Goal: Communication & Community: Share content

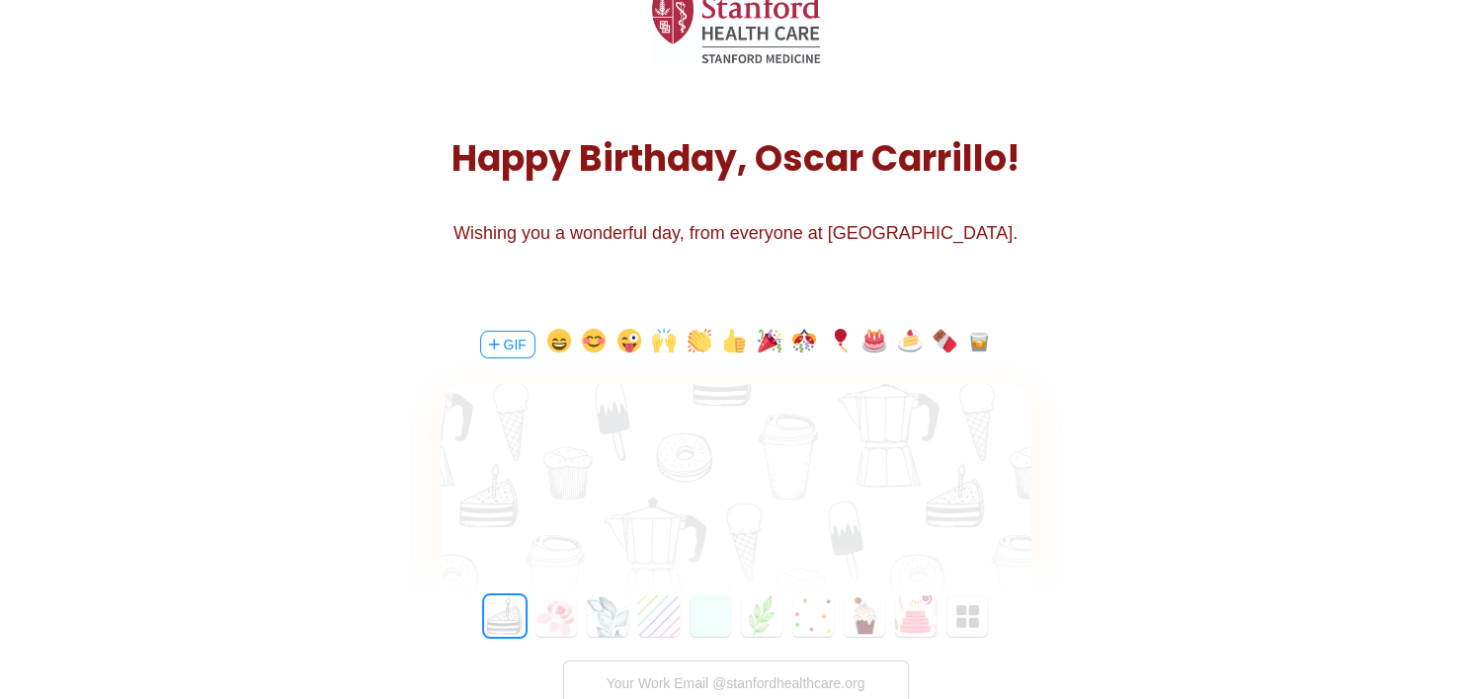
scroll to position [198, 0]
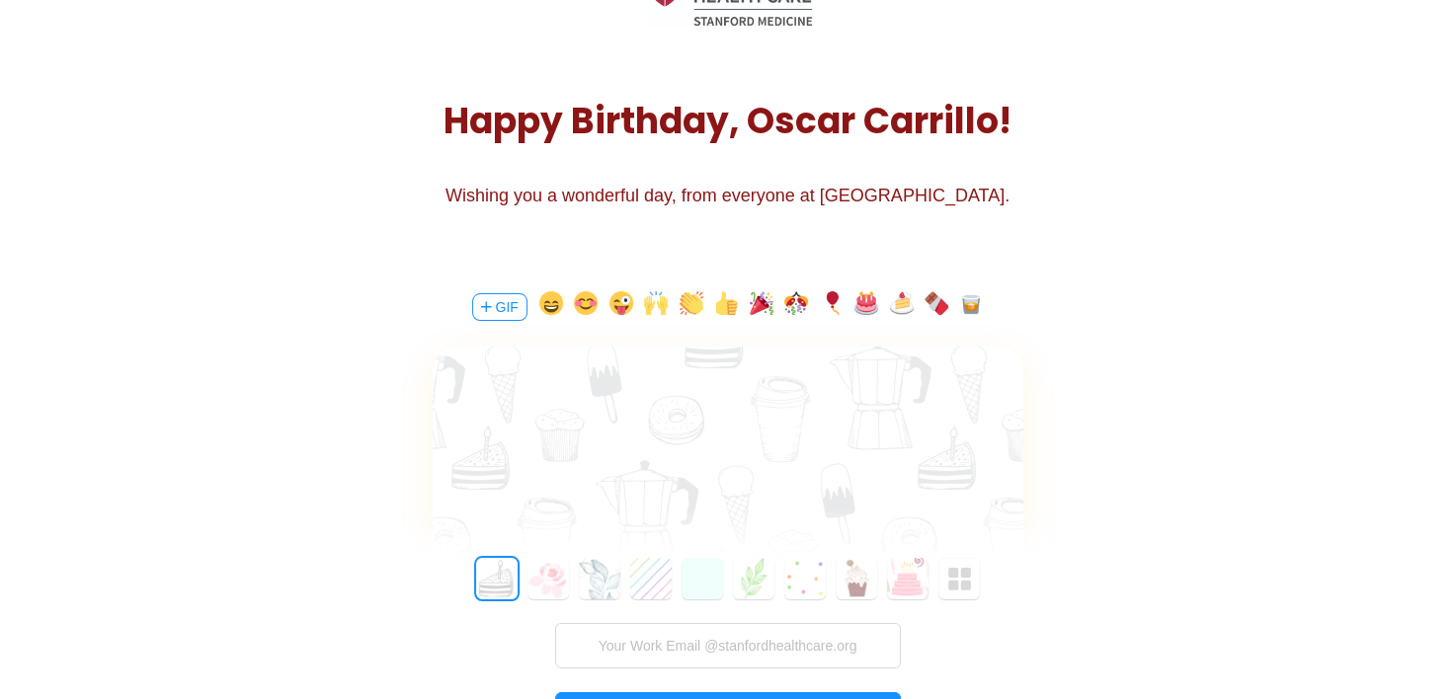
click at [495, 315] on button "GIF" at bounding box center [499, 307] width 55 height 28
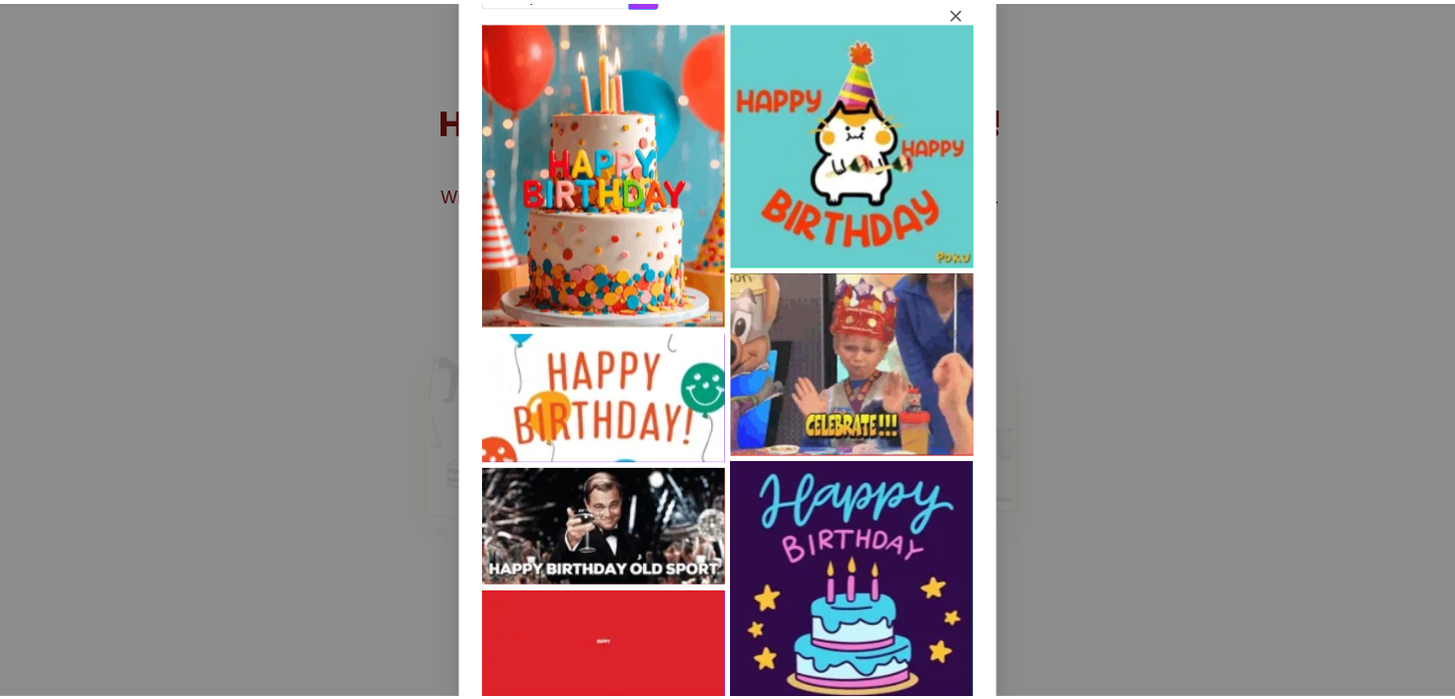
scroll to position [0, 0]
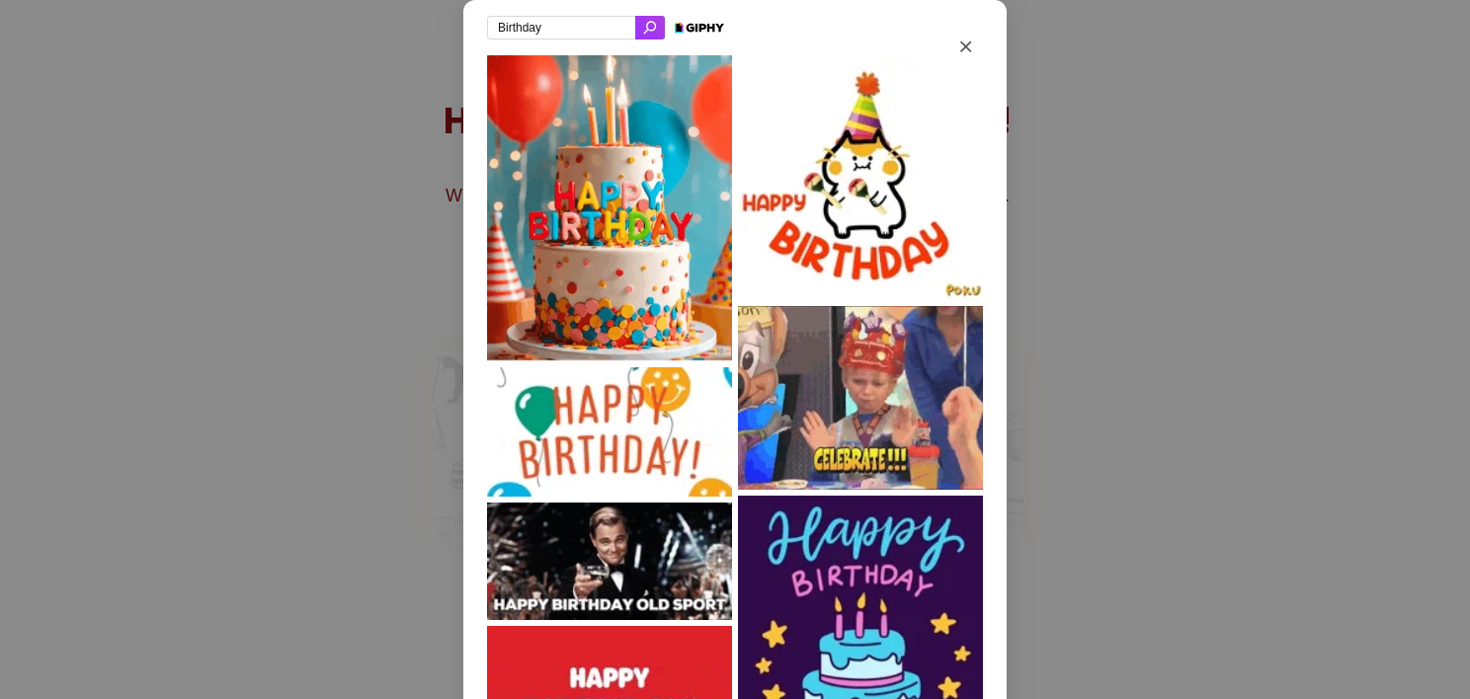
click at [634, 329] on img at bounding box center [609, 208] width 245 height 306
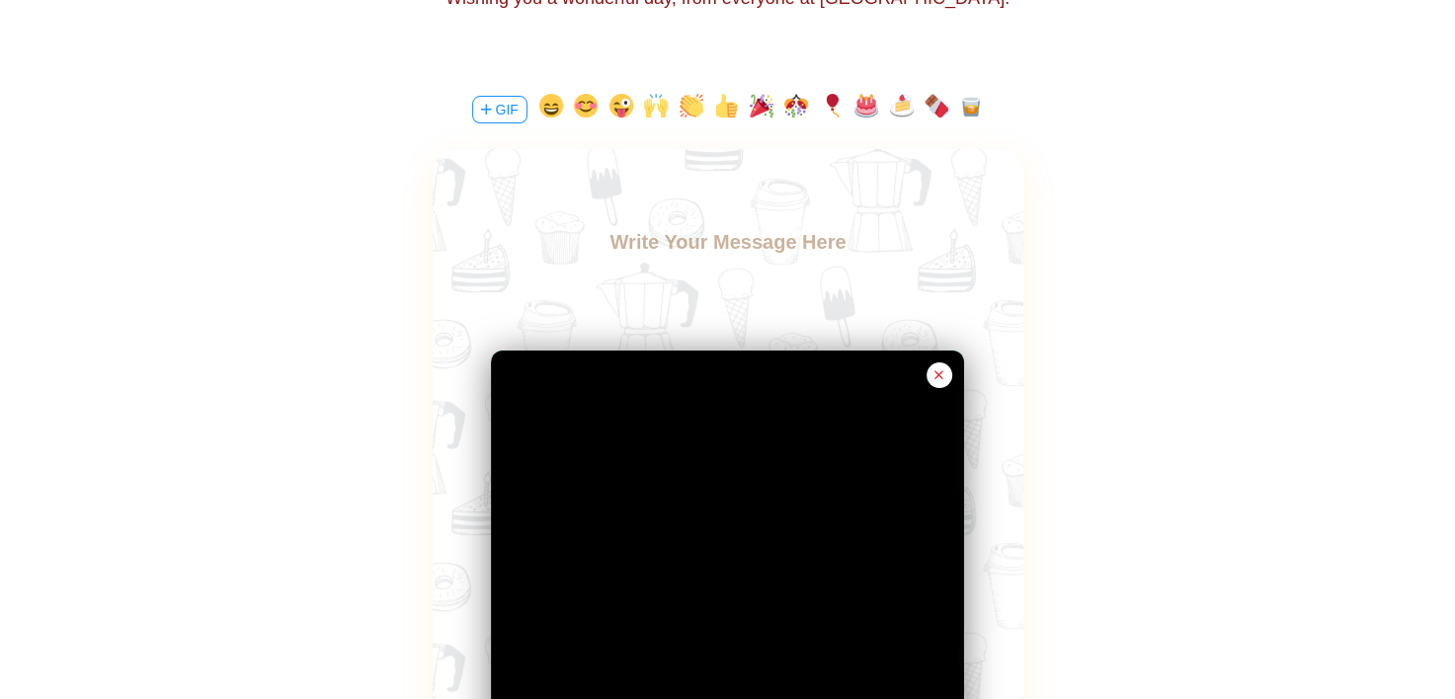
click at [661, 242] on body at bounding box center [727, 257] width 591 height 63
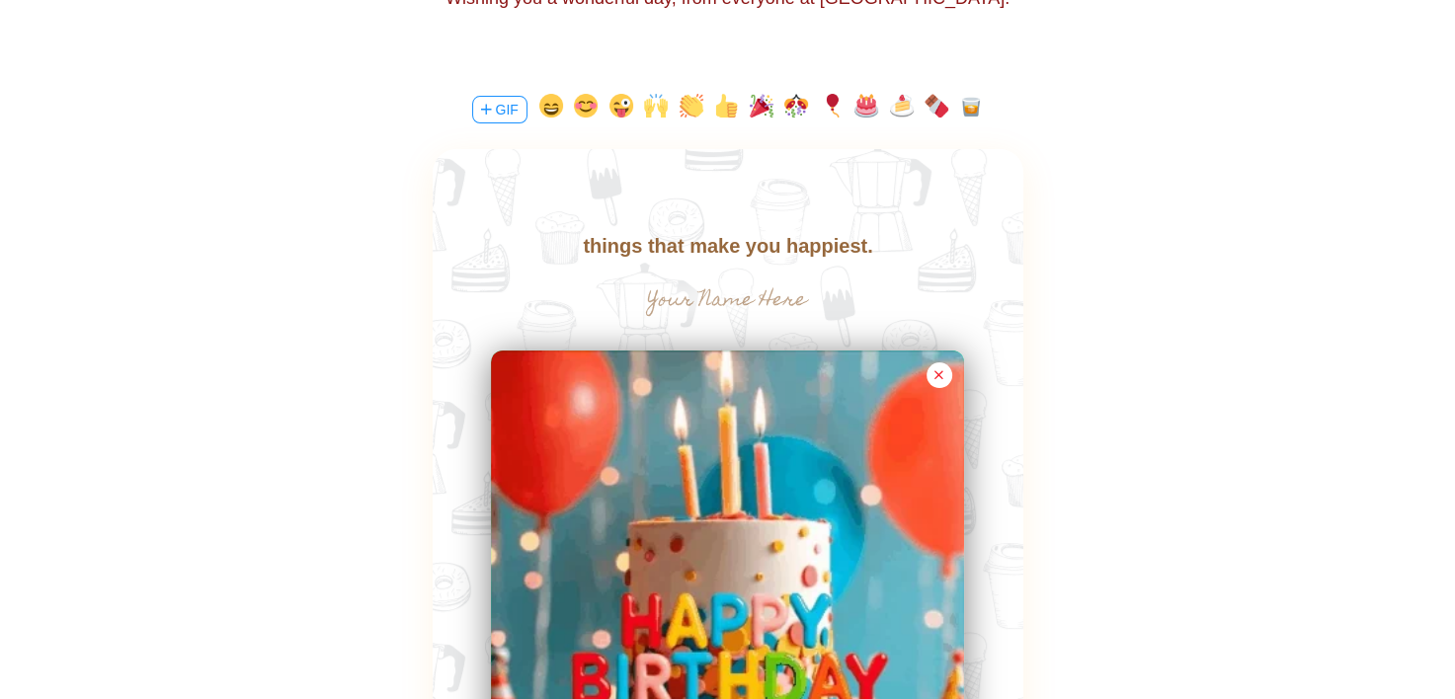
click at [885, 246] on body "Wishing you a fantastic day filled with joy, laughter, and all the things that …" at bounding box center [727, 230] width 591 height 63
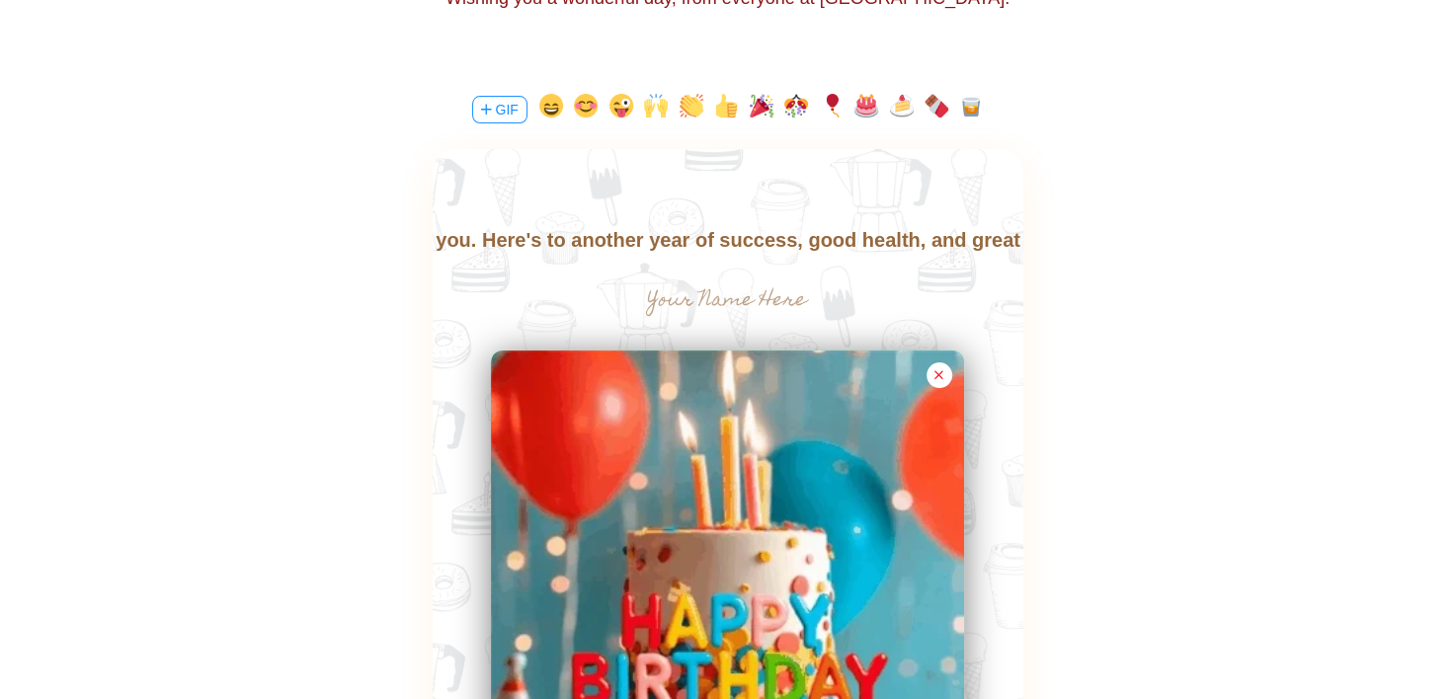
scroll to position [34, 0]
click at [716, 275] on div "Wishing you a fantastic day filled with joy, laughter, and all the things that …" at bounding box center [728, 584] width 591 height 871
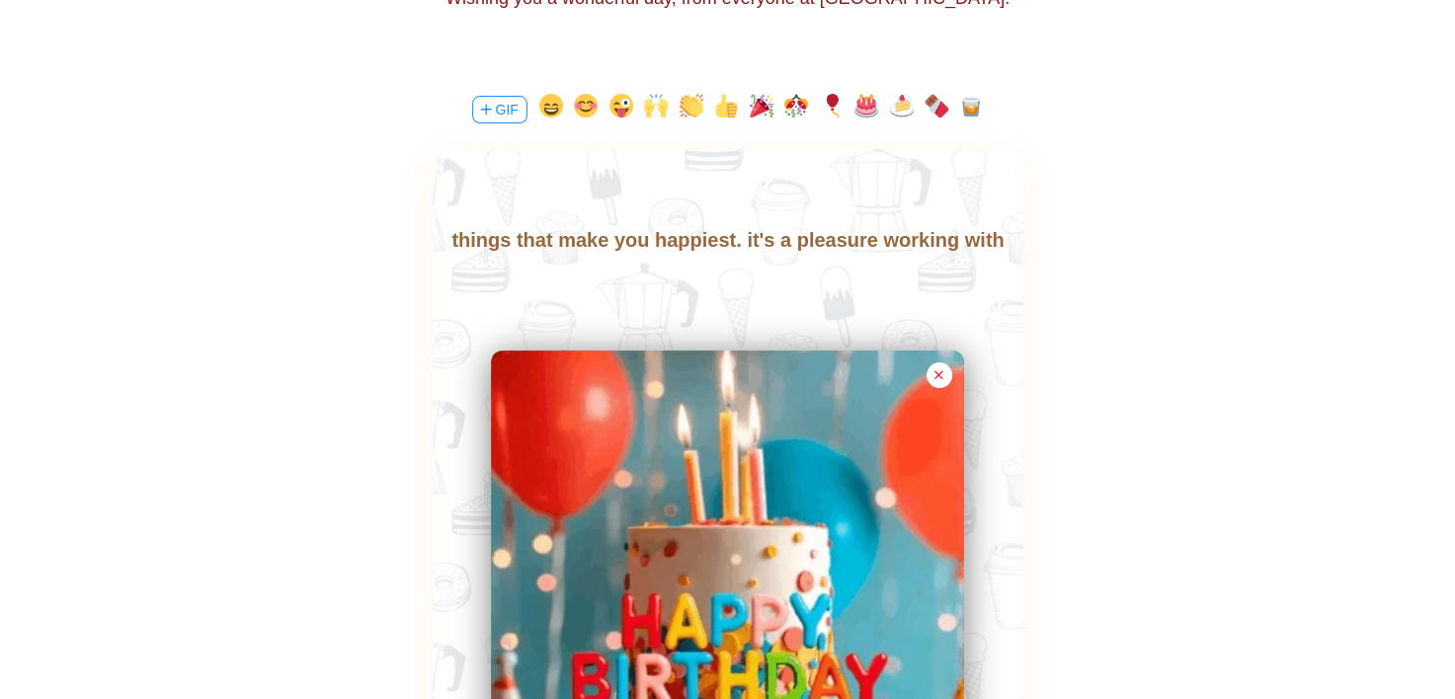
click at [723, 306] on input "text" at bounding box center [727, 301] width 443 height 40
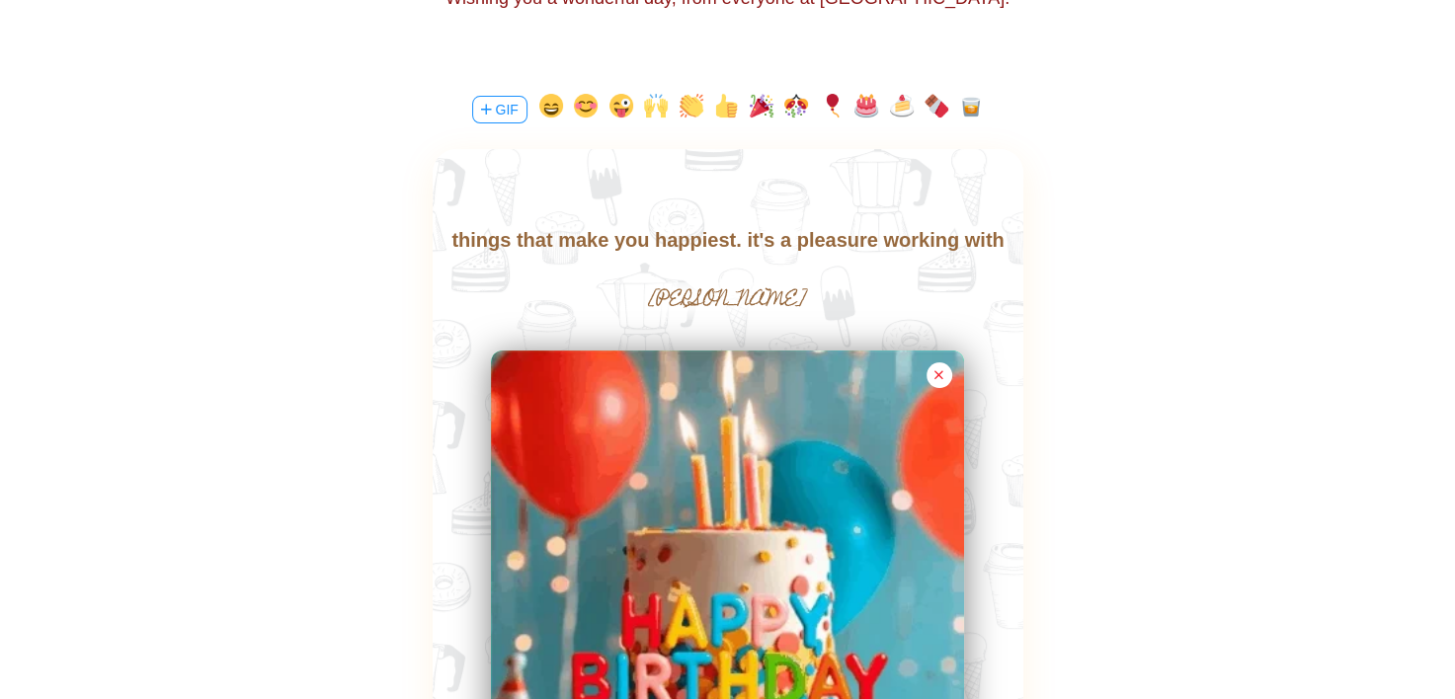
drag, startPoint x: 802, startPoint y: 294, endPoint x: 680, endPoint y: 276, distance: 122.9
click at [680, 276] on div "Wishing you a fantastic day filled with joy, laughter, and all the things that …" at bounding box center [728, 584] width 591 height 871
type input "[PERSON_NAME]"
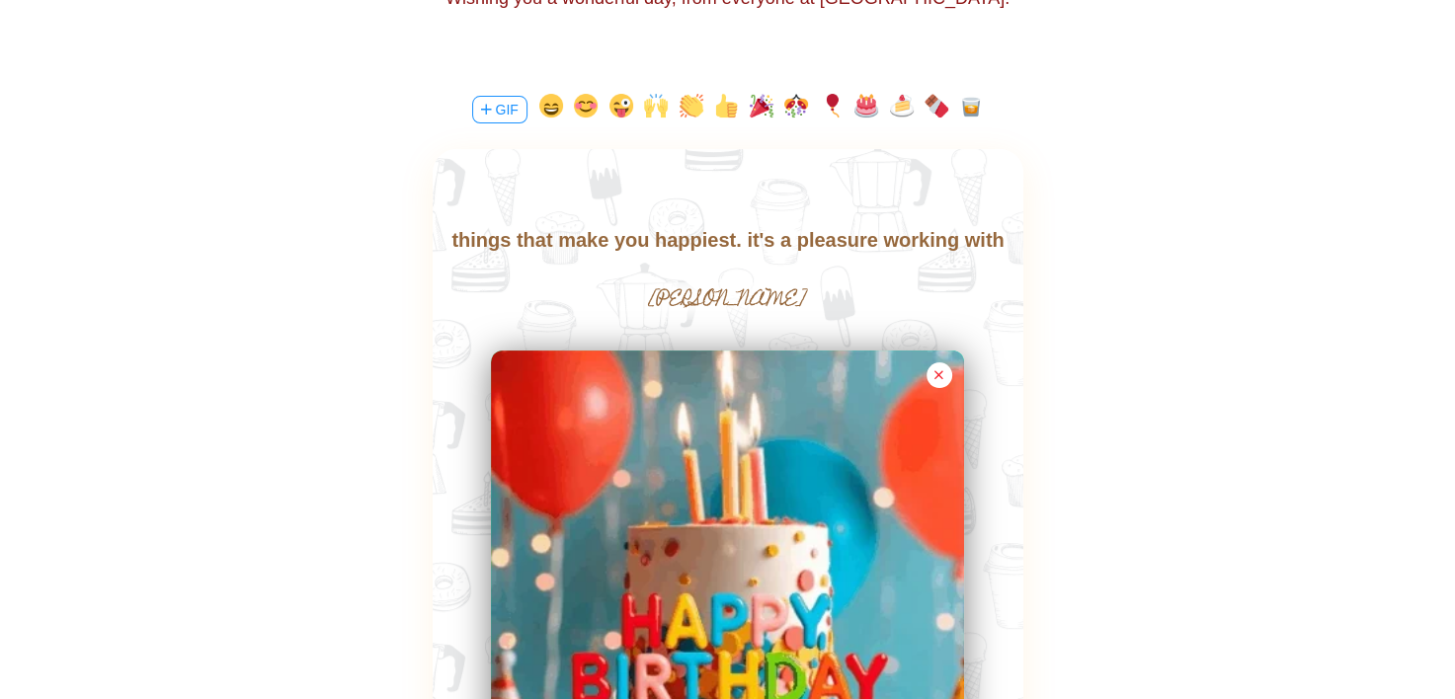
drag, startPoint x: 727, startPoint y: 280, endPoint x: 694, endPoint y: 291, distance: 34.4
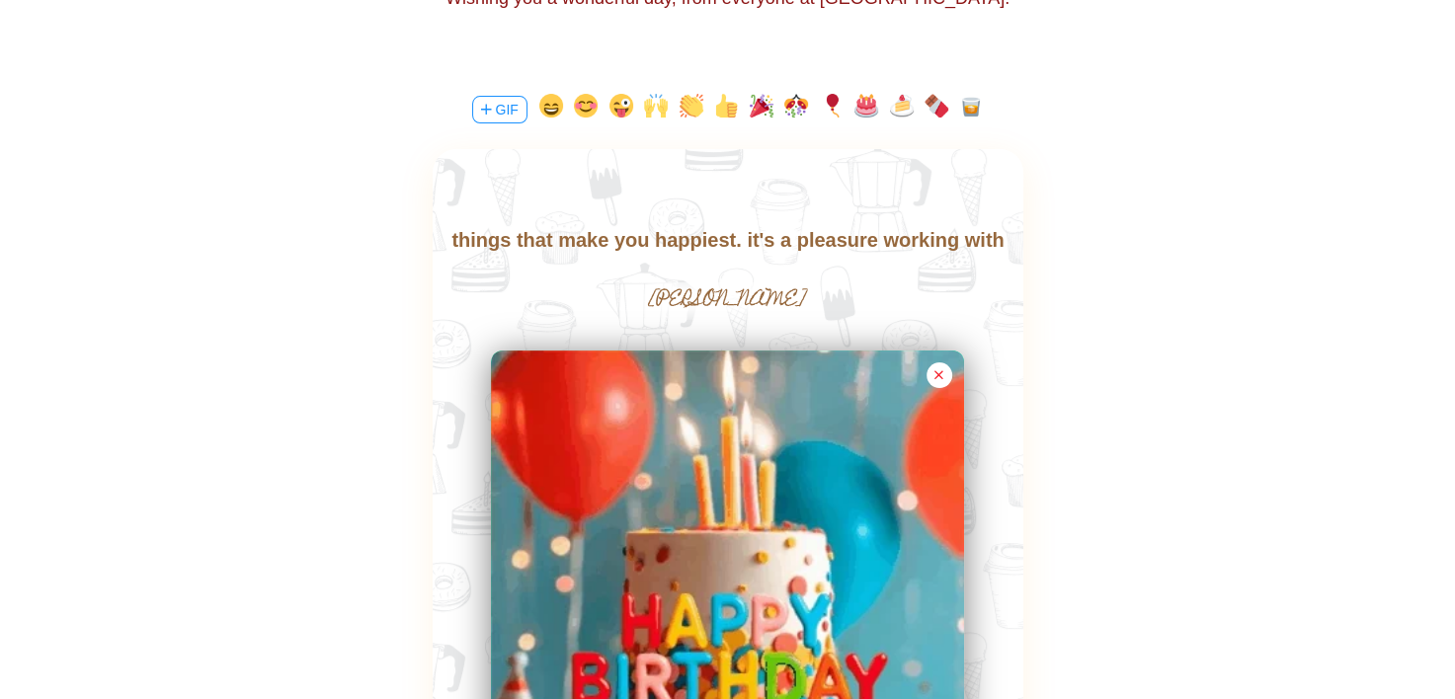
click at [694, 291] on input "[PERSON_NAME]" at bounding box center [727, 301] width 443 height 40
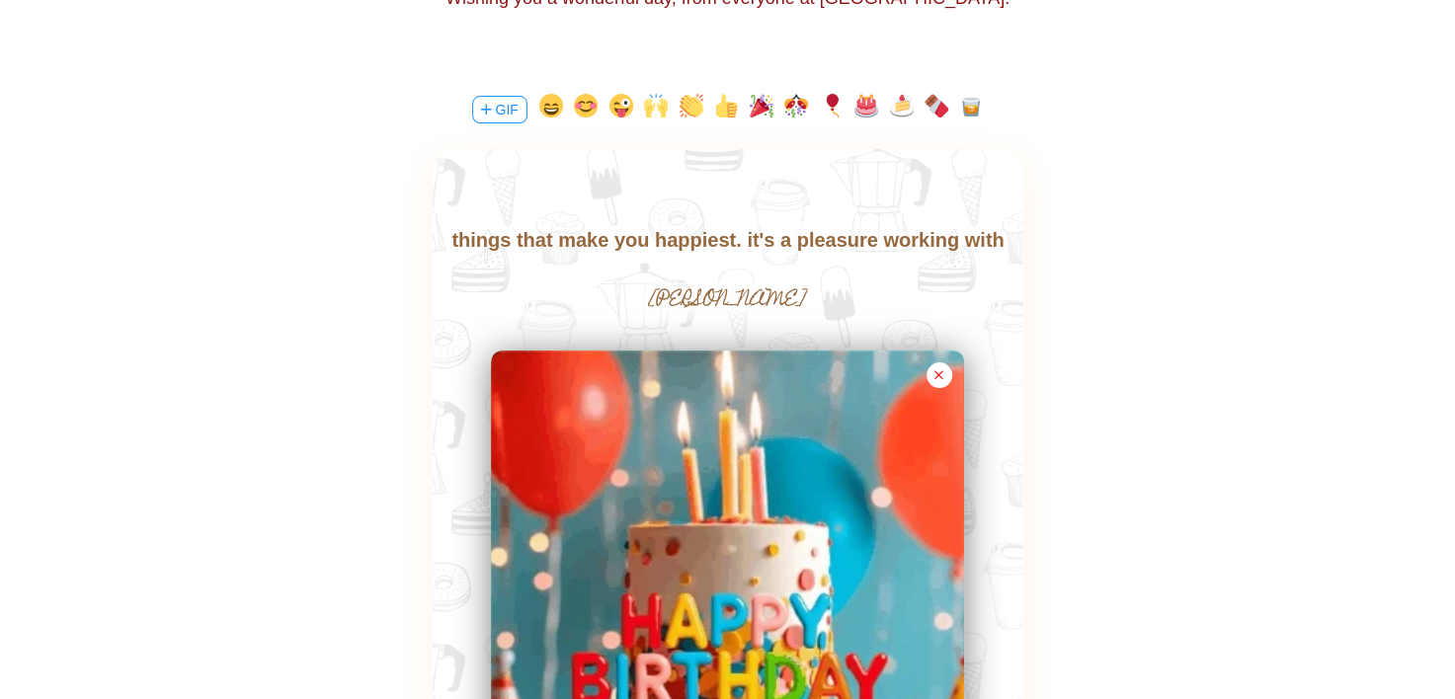
click at [694, 291] on input "[PERSON_NAME]" at bounding box center [727, 301] width 443 height 40
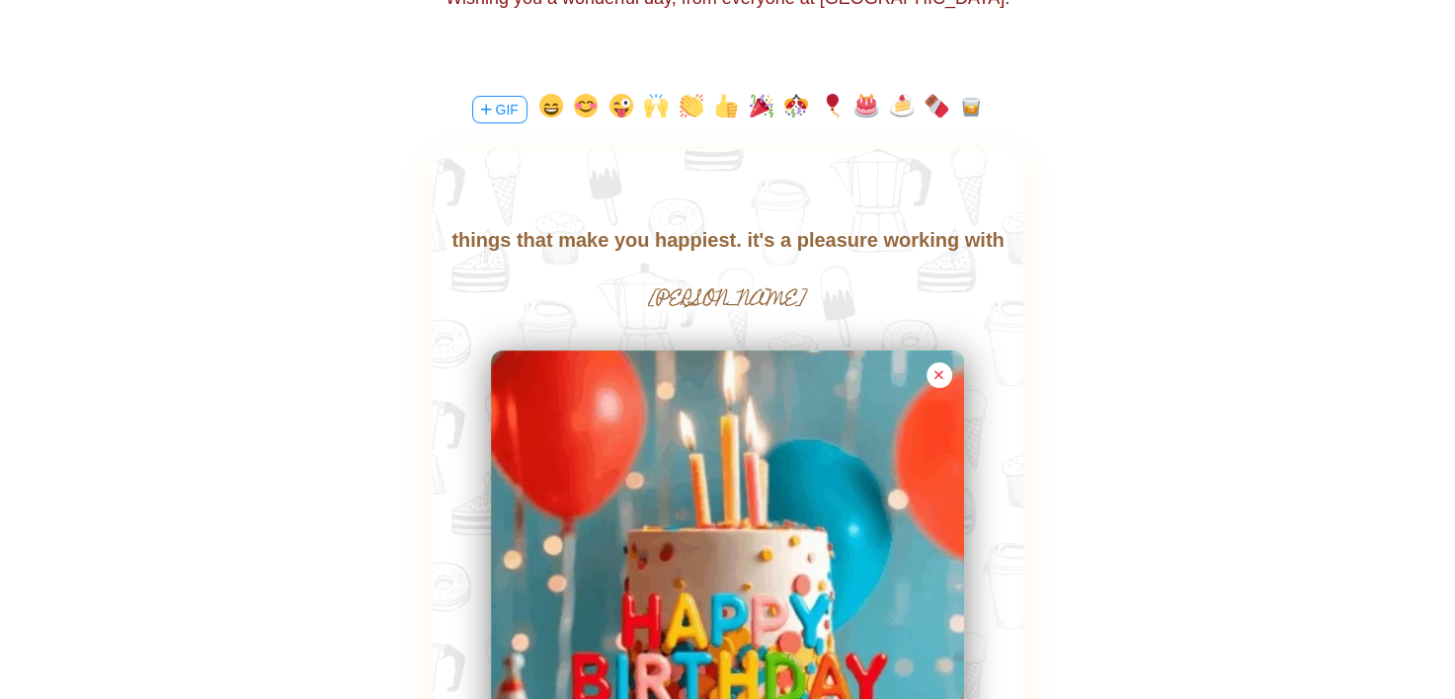
click at [694, 291] on input "[PERSON_NAME]" at bounding box center [727, 301] width 443 height 40
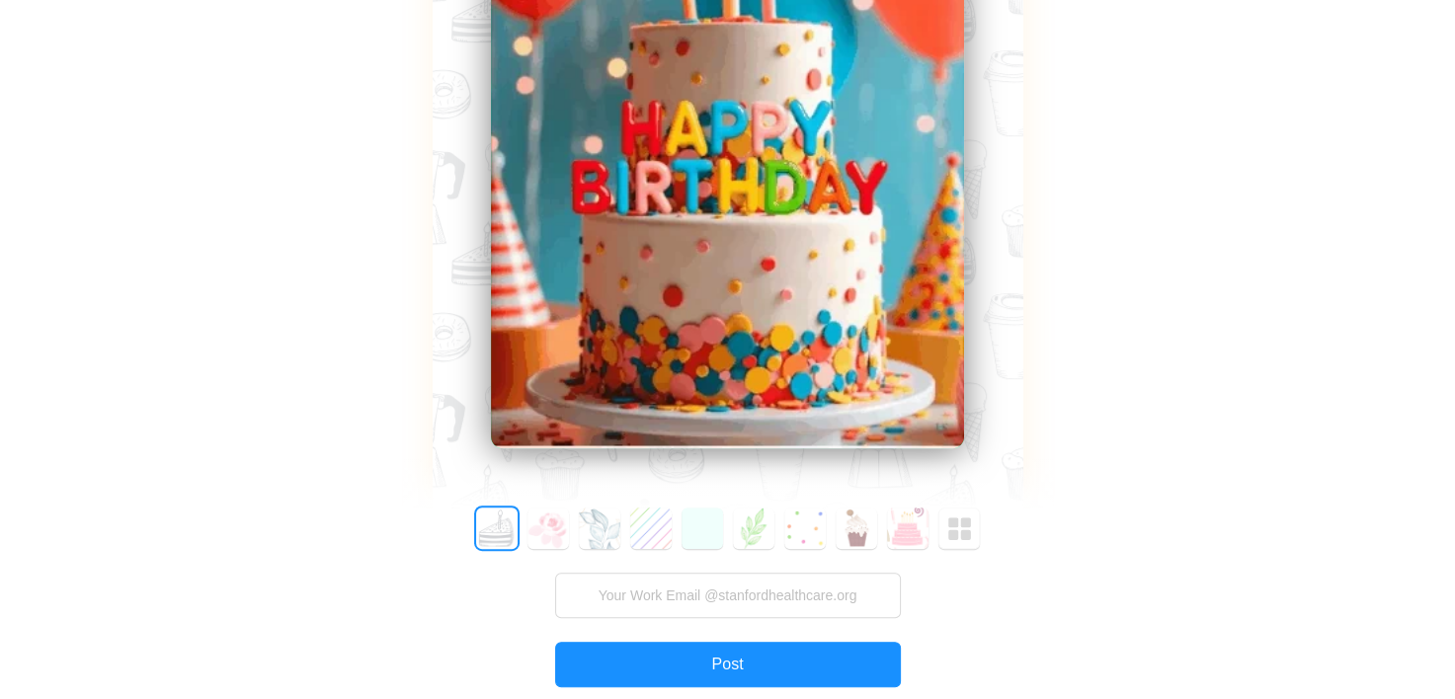
scroll to position [889, 0]
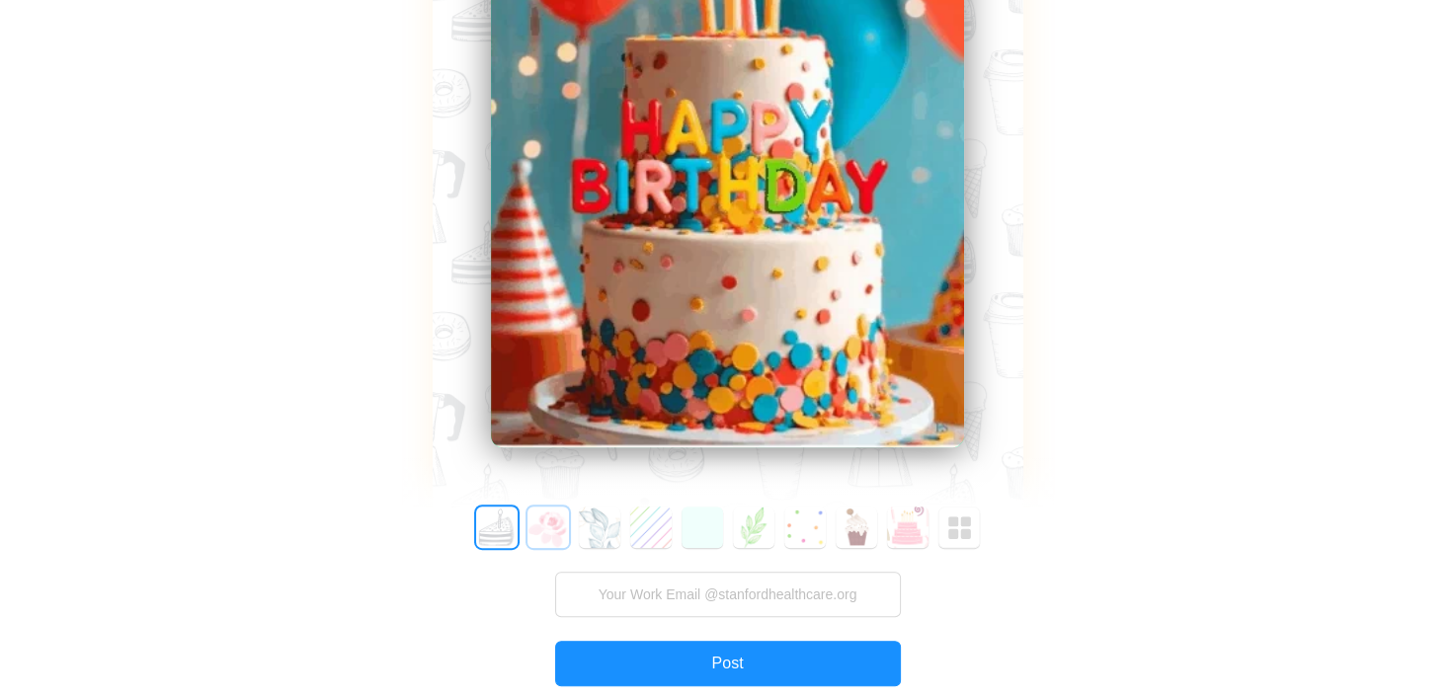
click at [541, 535] on button "1" at bounding box center [547, 527] width 41 height 41
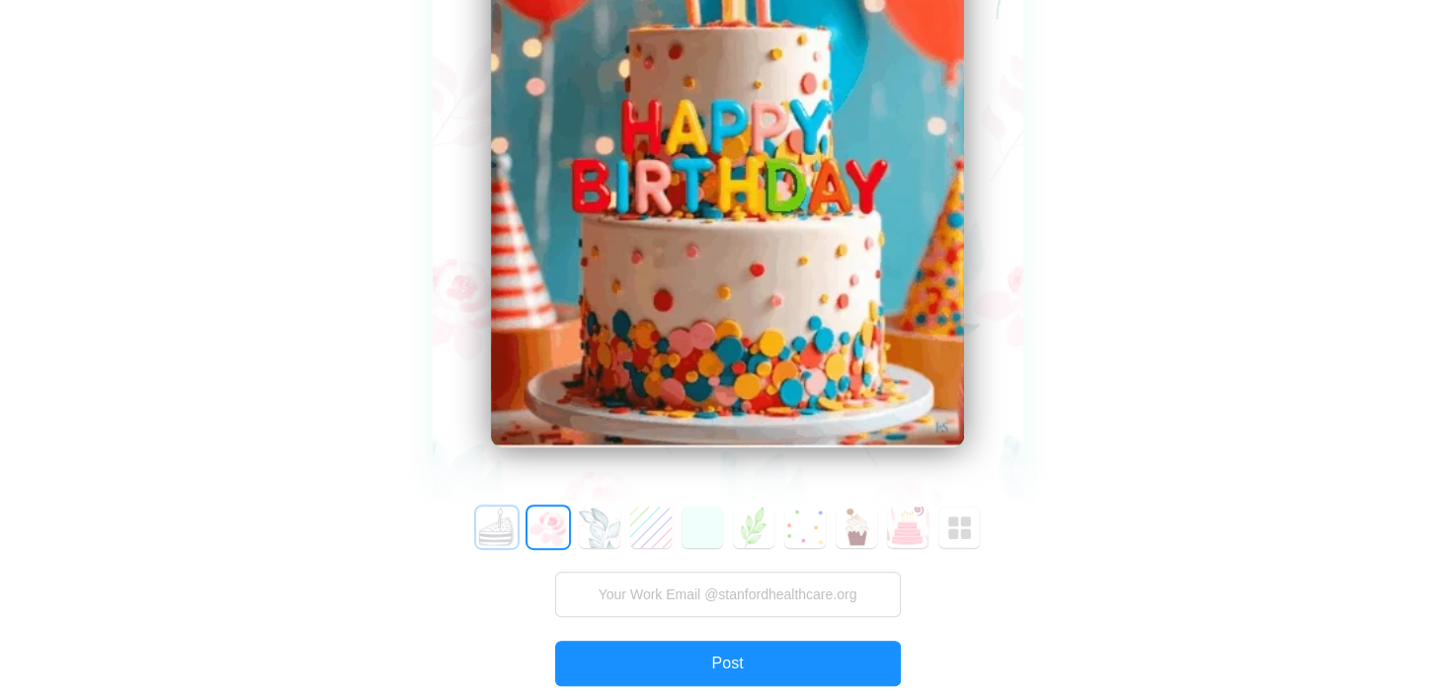
click at [505, 533] on button "0" at bounding box center [496, 527] width 41 height 41
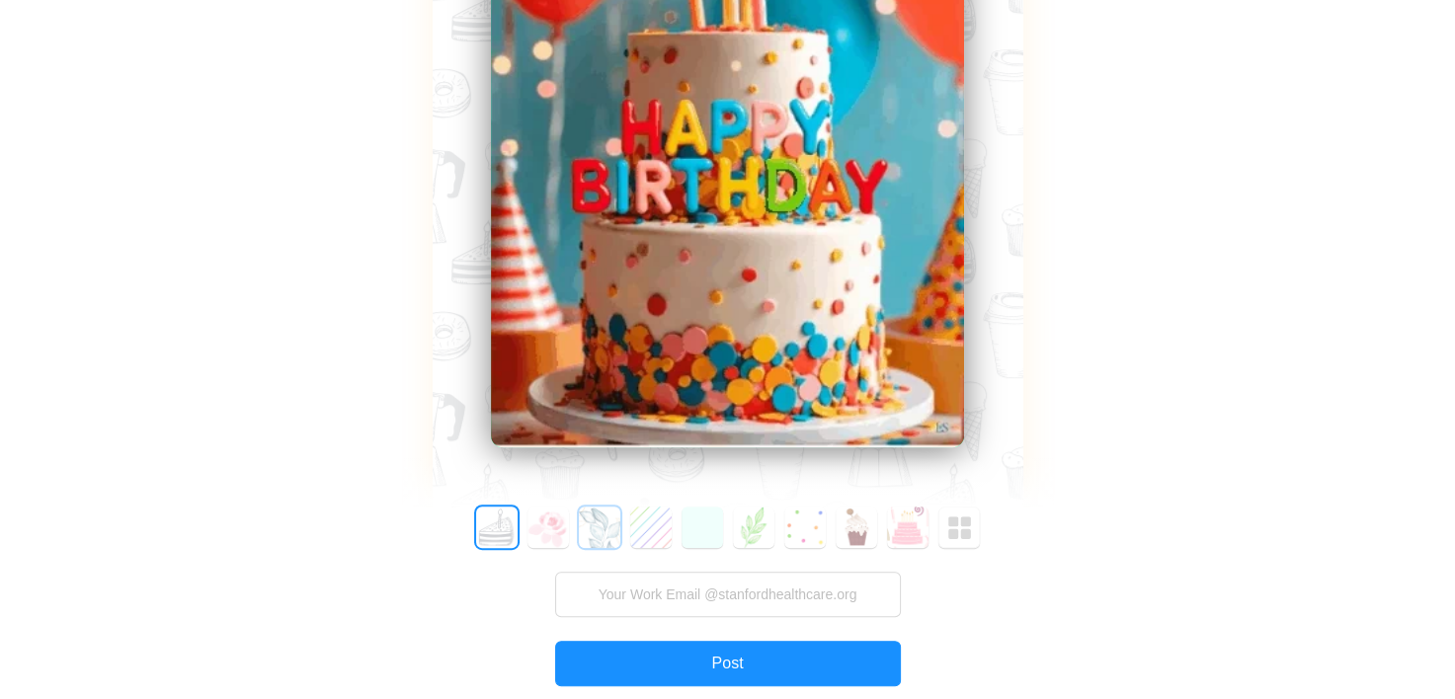
click at [590, 529] on button "2" at bounding box center [599, 527] width 41 height 41
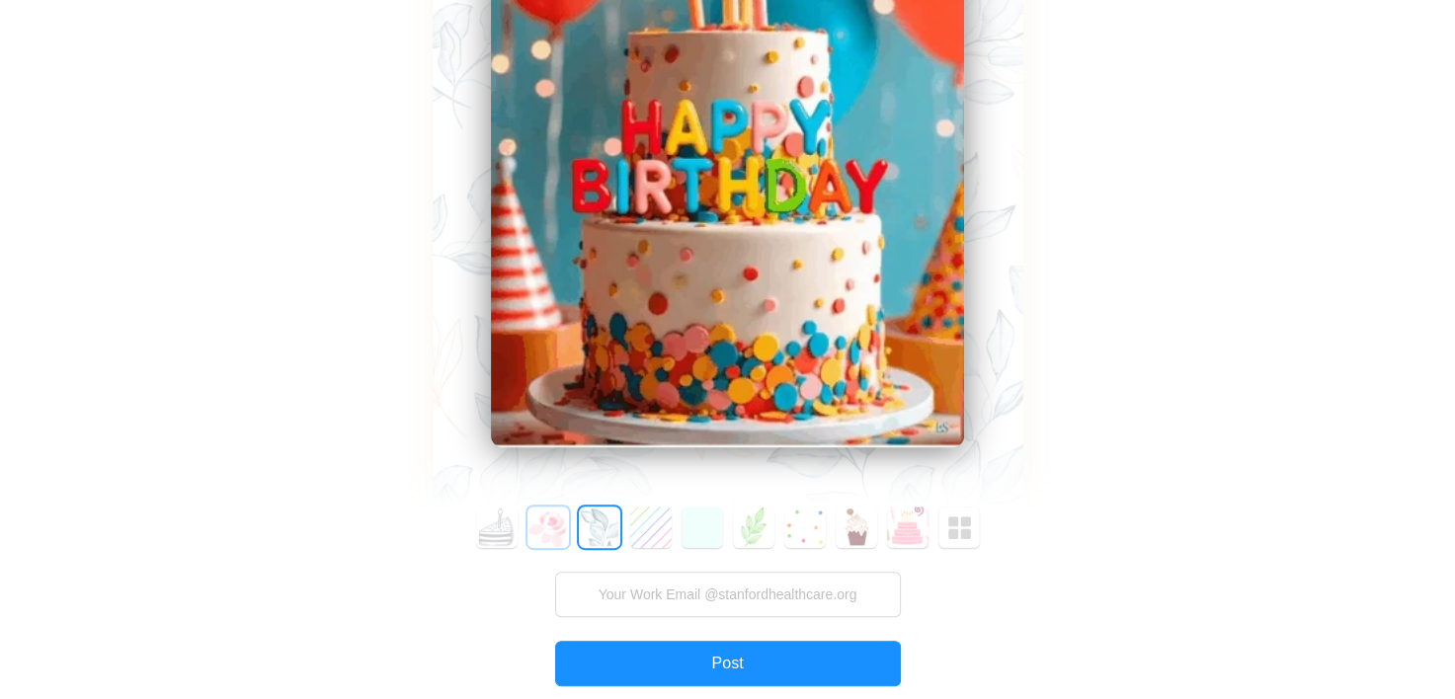
click at [557, 536] on button "1" at bounding box center [547, 527] width 41 height 41
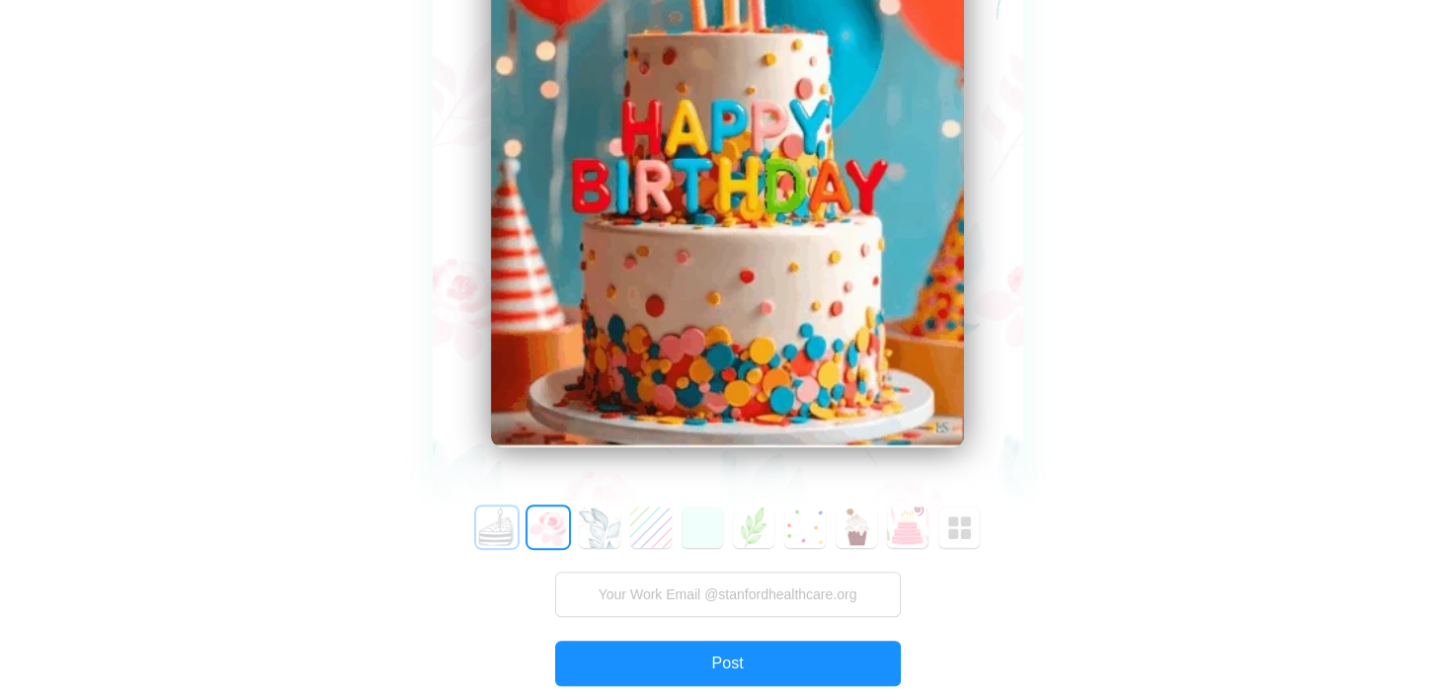
click at [506, 536] on button "0" at bounding box center [496, 527] width 41 height 41
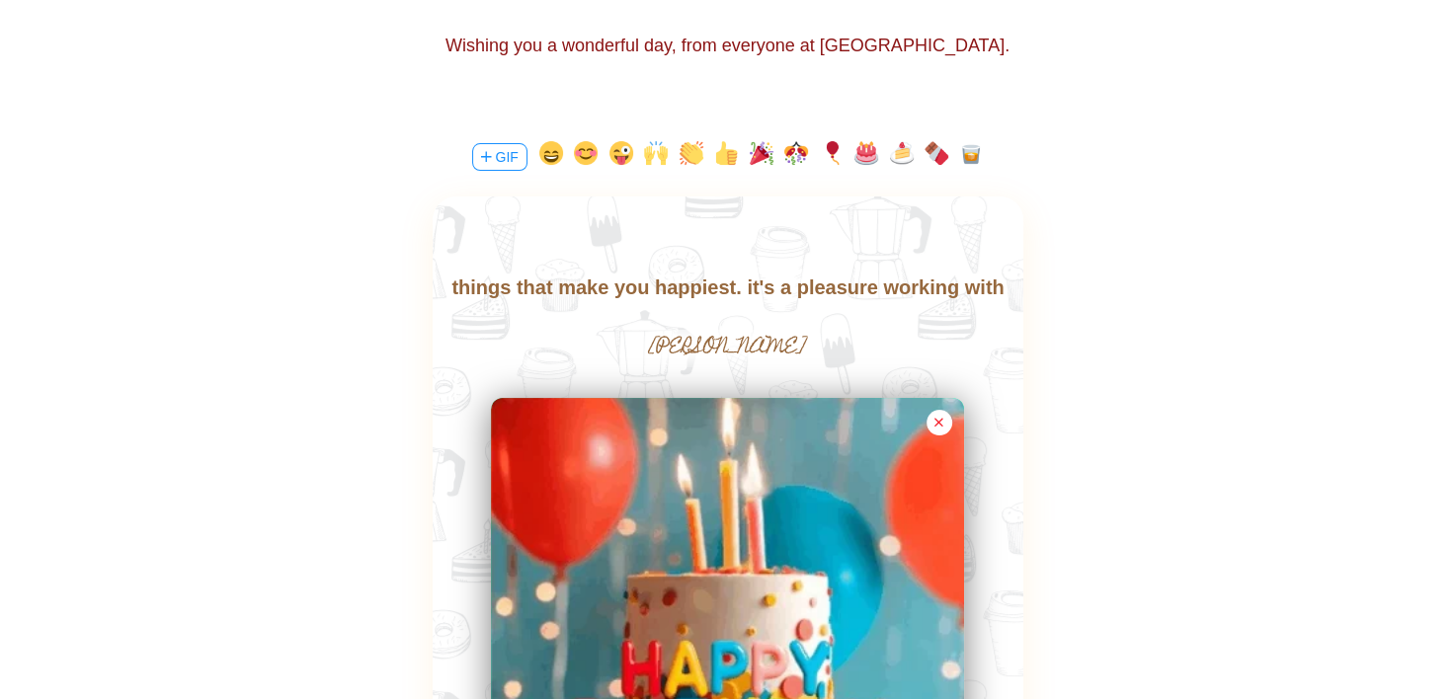
scroll to position [395, 0]
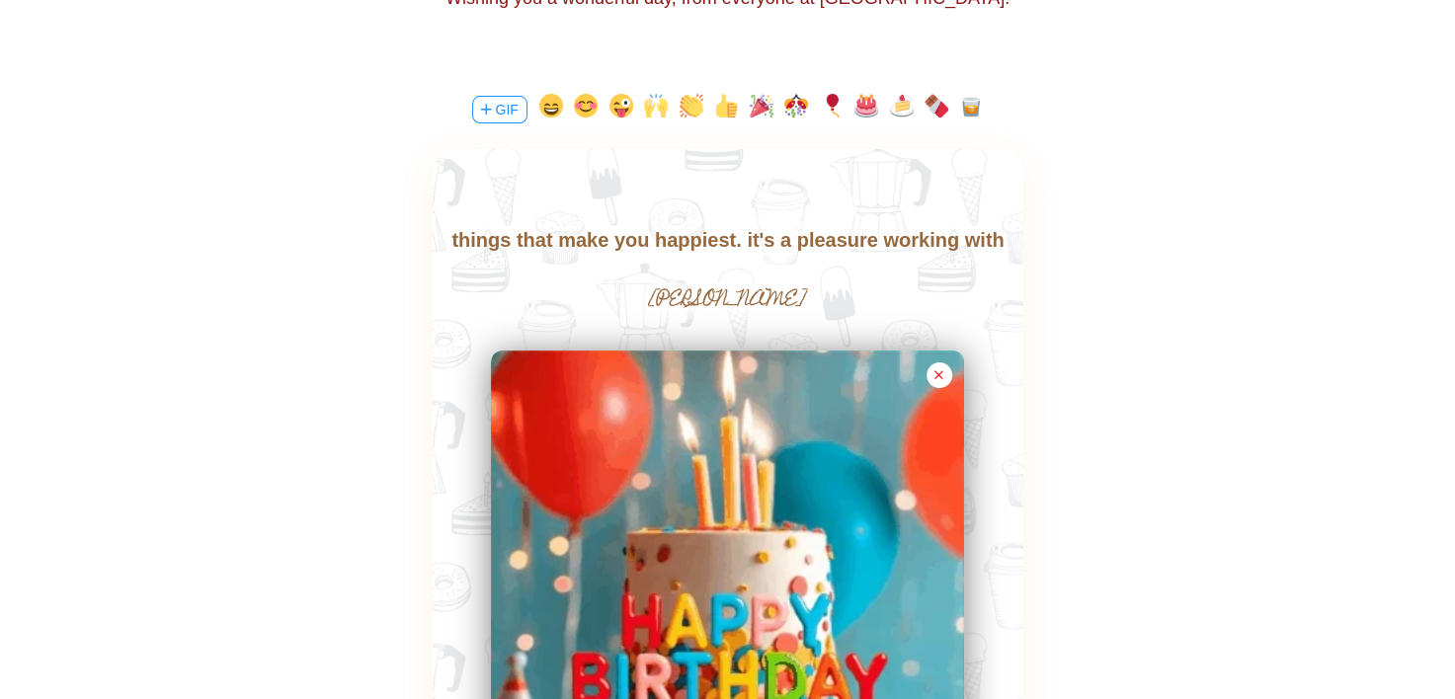
click at [759, 107] on button "button" at bounding box center [762, 110] width 24 height 32
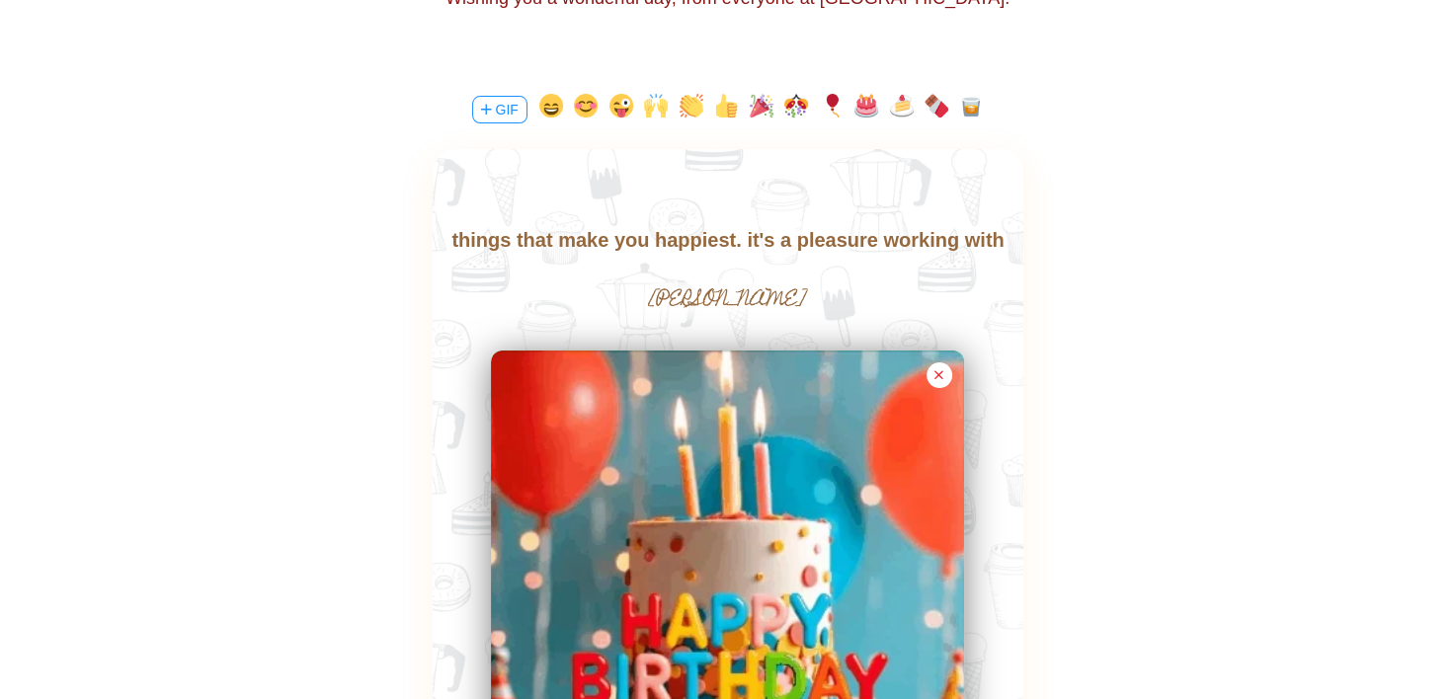
scroll to position [65, 0]
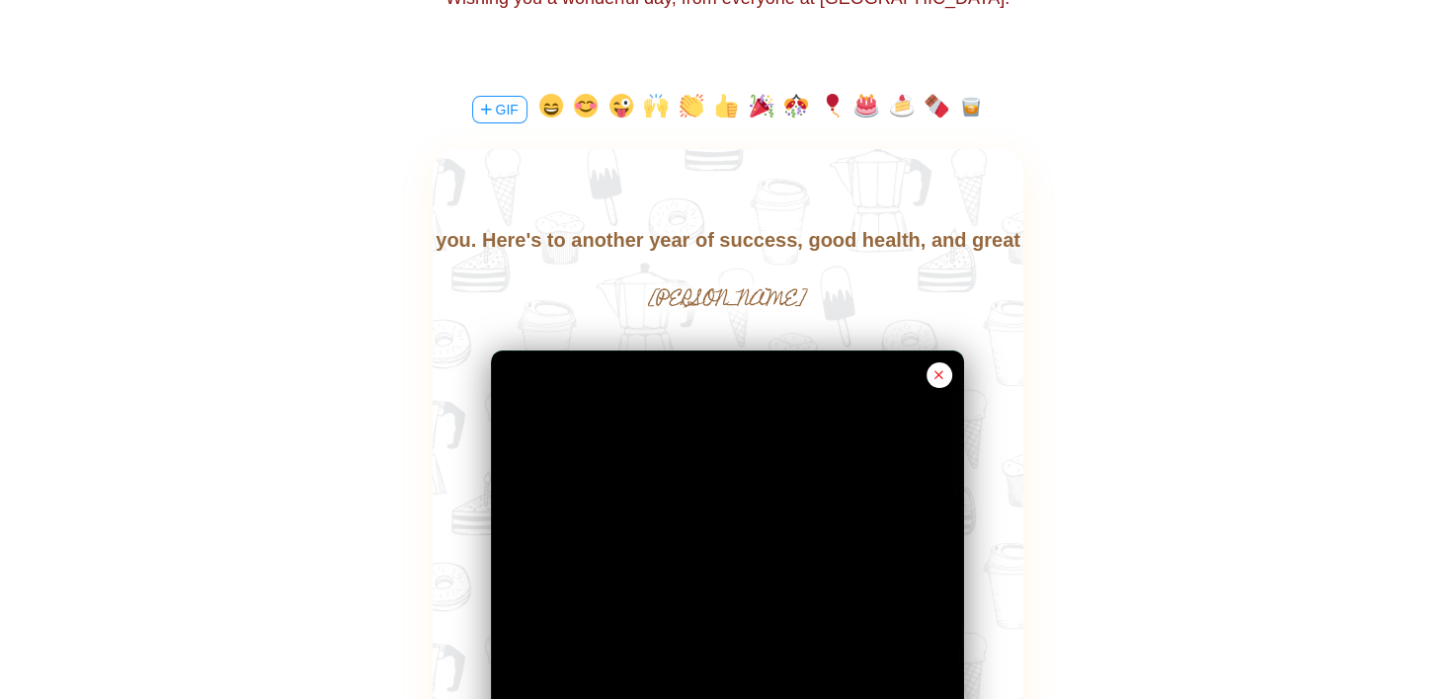
click at [766, 250] on body "Wishing you a fantastic day filled with joy, laughter, and all the things that …" at bounding box center [727, 224] width 591 height 126
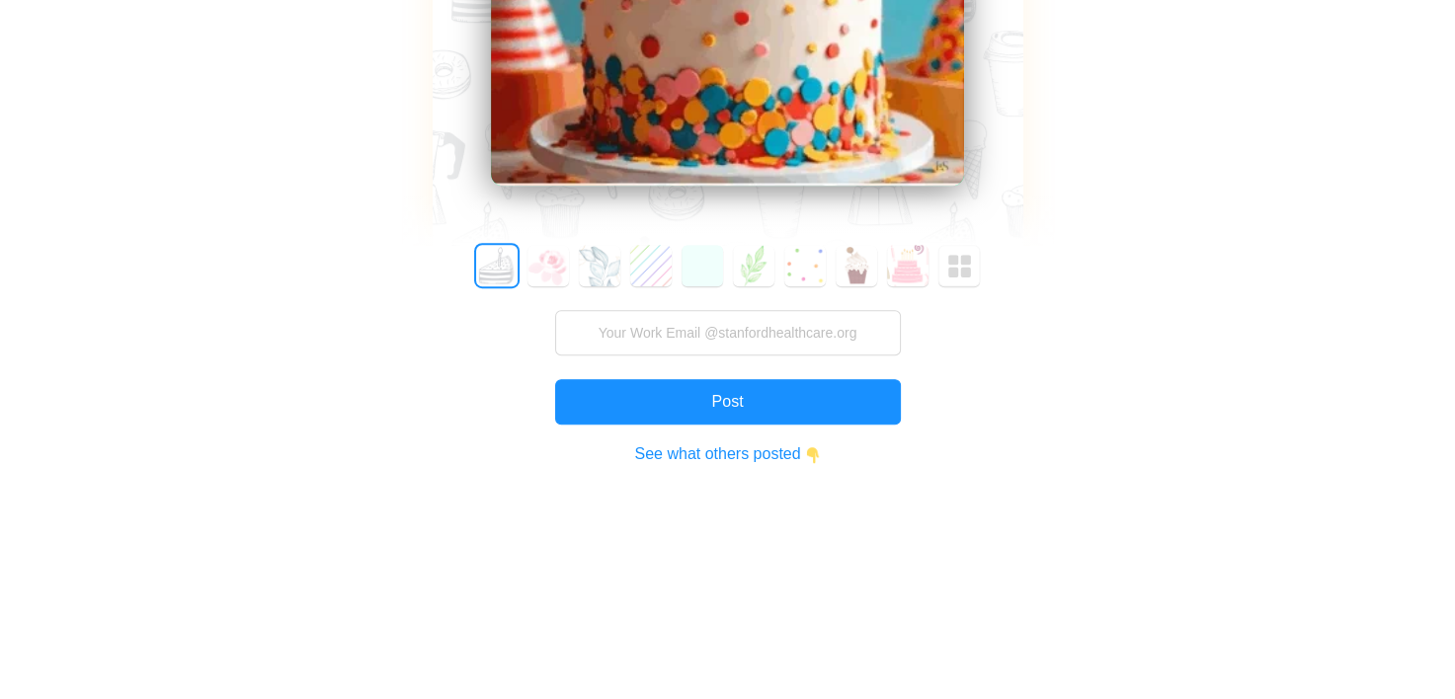
scroll to position [1185, 0]
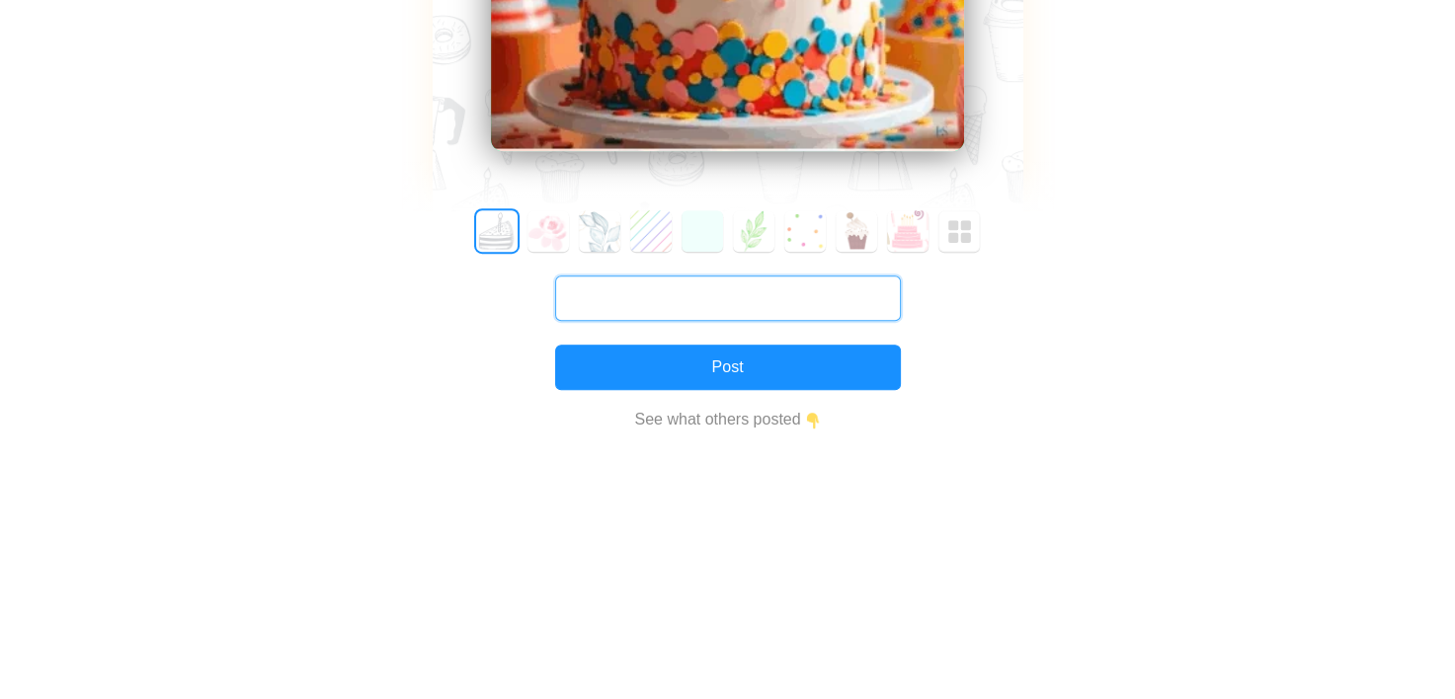
click at [646, 309] on input "text" at bounding box center [728, 298] width 346 height 45
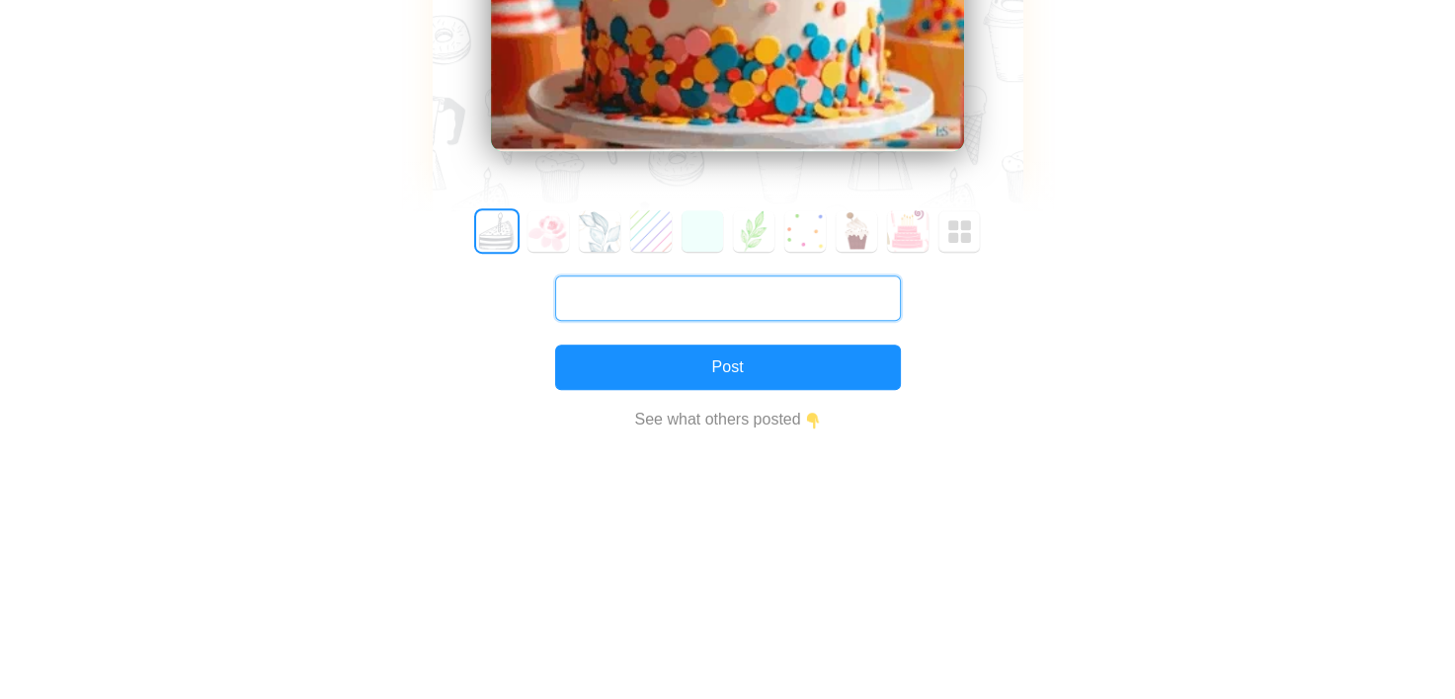
paste input "mkharche@stanfordhealthcare.org"
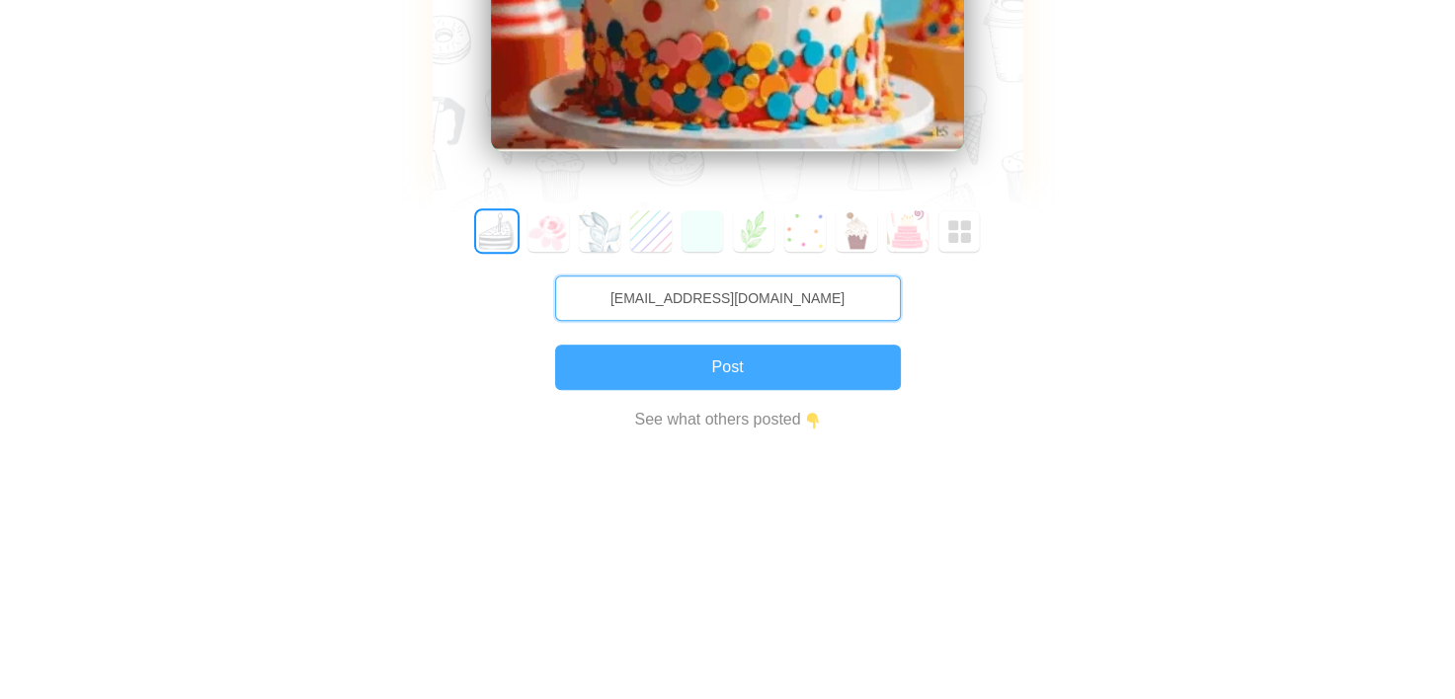
type input "mkharche@stanfordhealthcare.org"
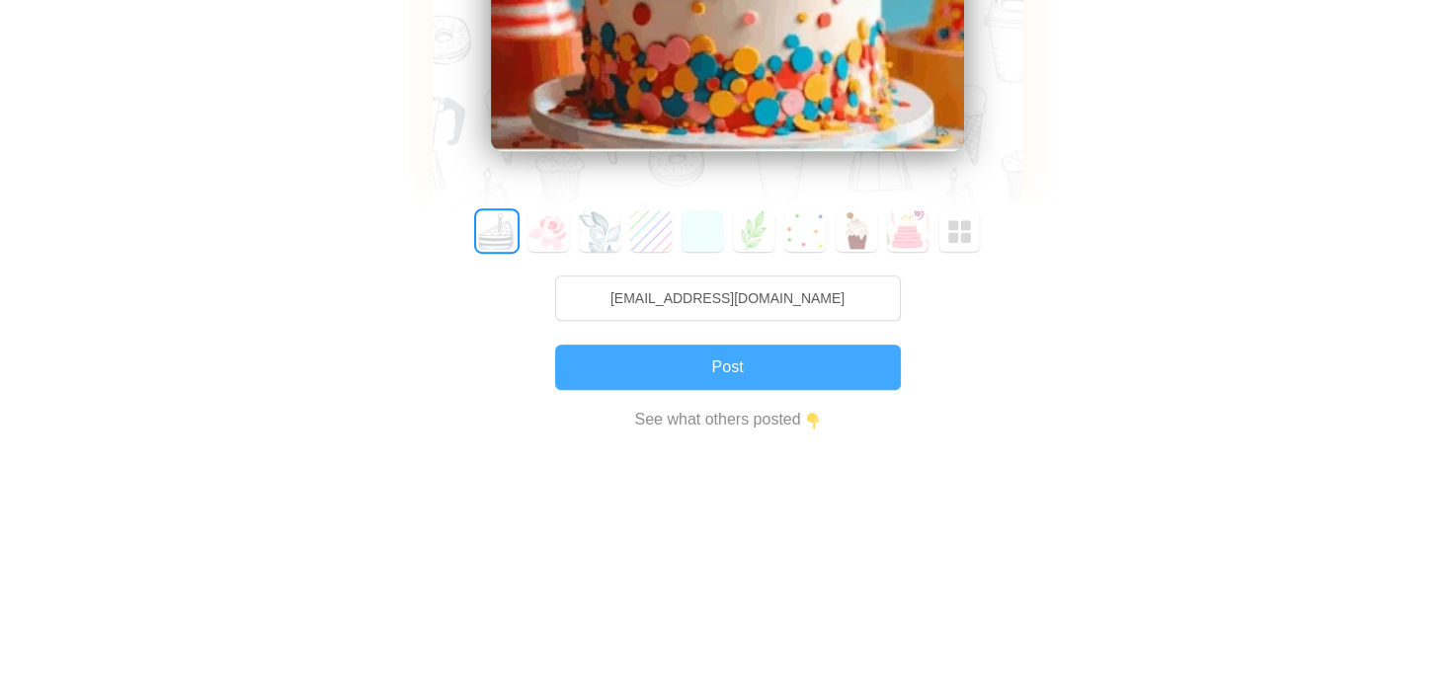
click at [691, 368] on button "Post" at bounding box center [728, 367] width 346 height 45
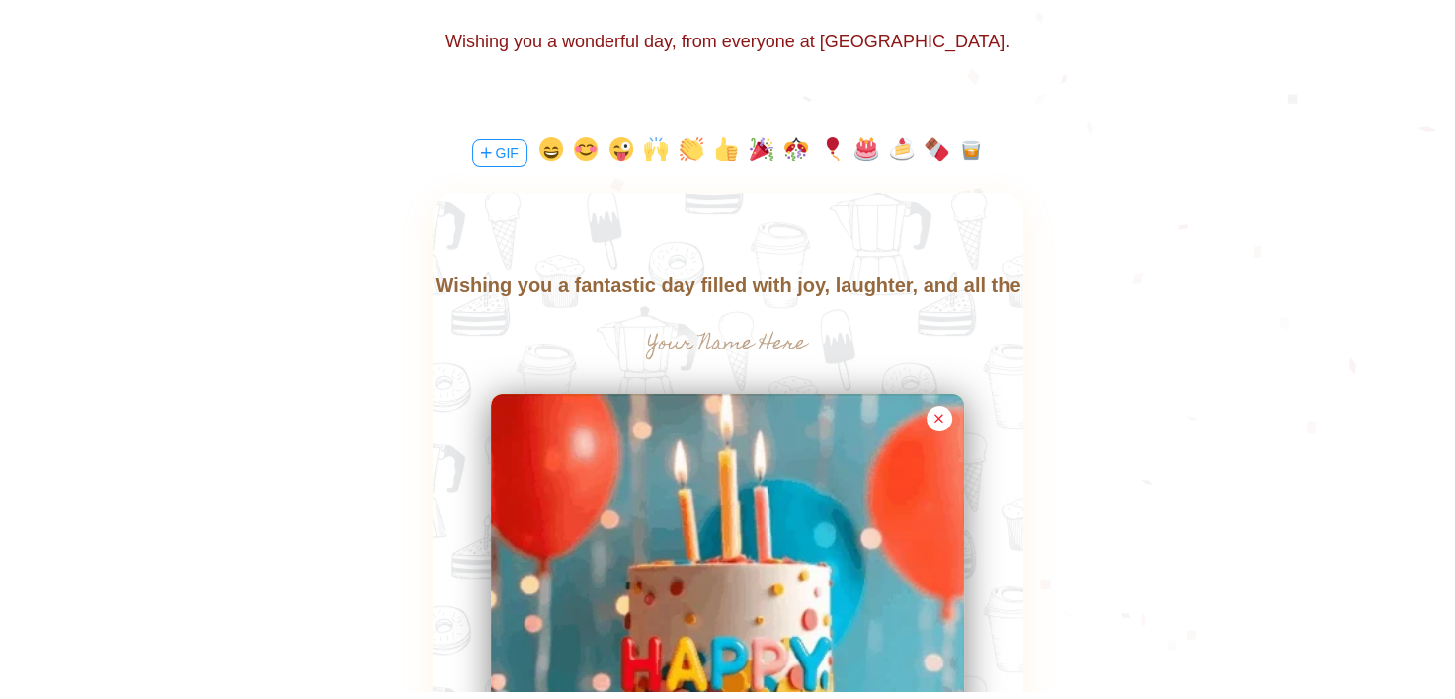
scroll to position [395, 0]
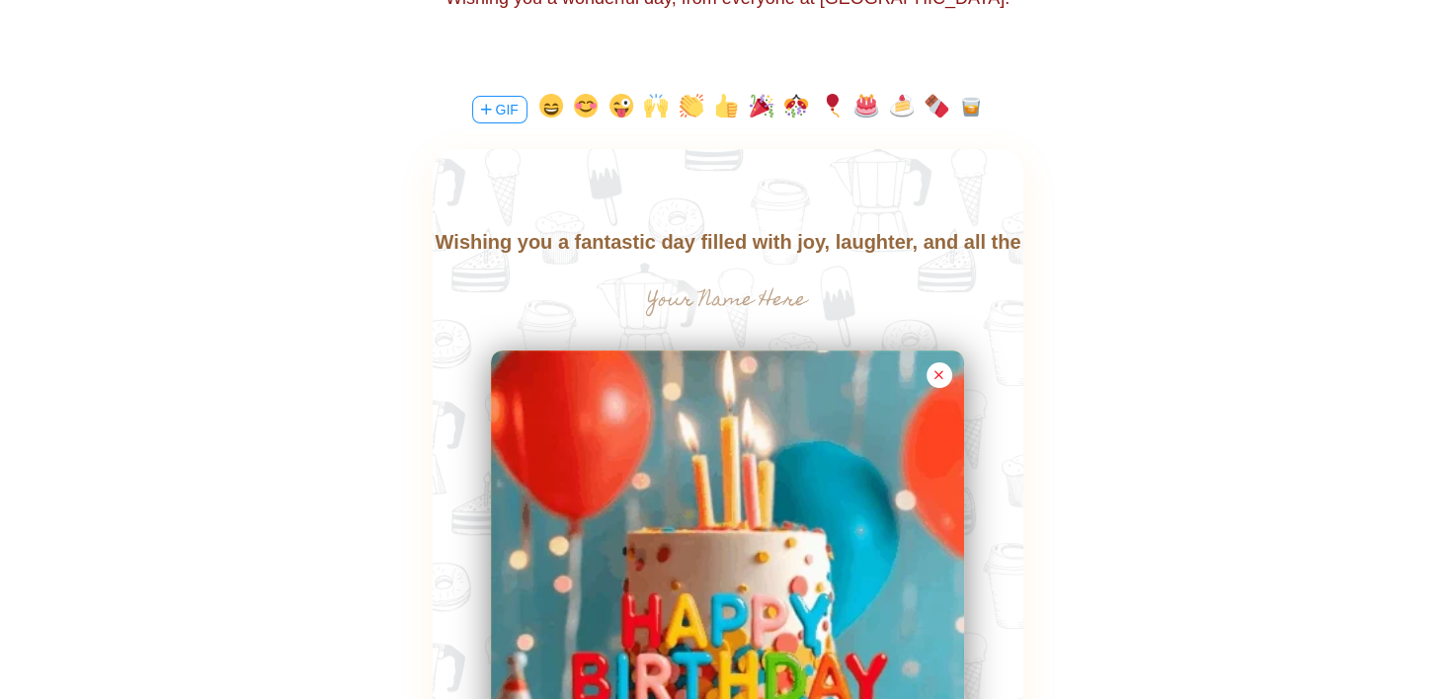
click at [963, 249] on body "Wishing you a fantastic day filled with joy, laughter, and all the things that …" at bounding box center [727, 289] width 591 height 126
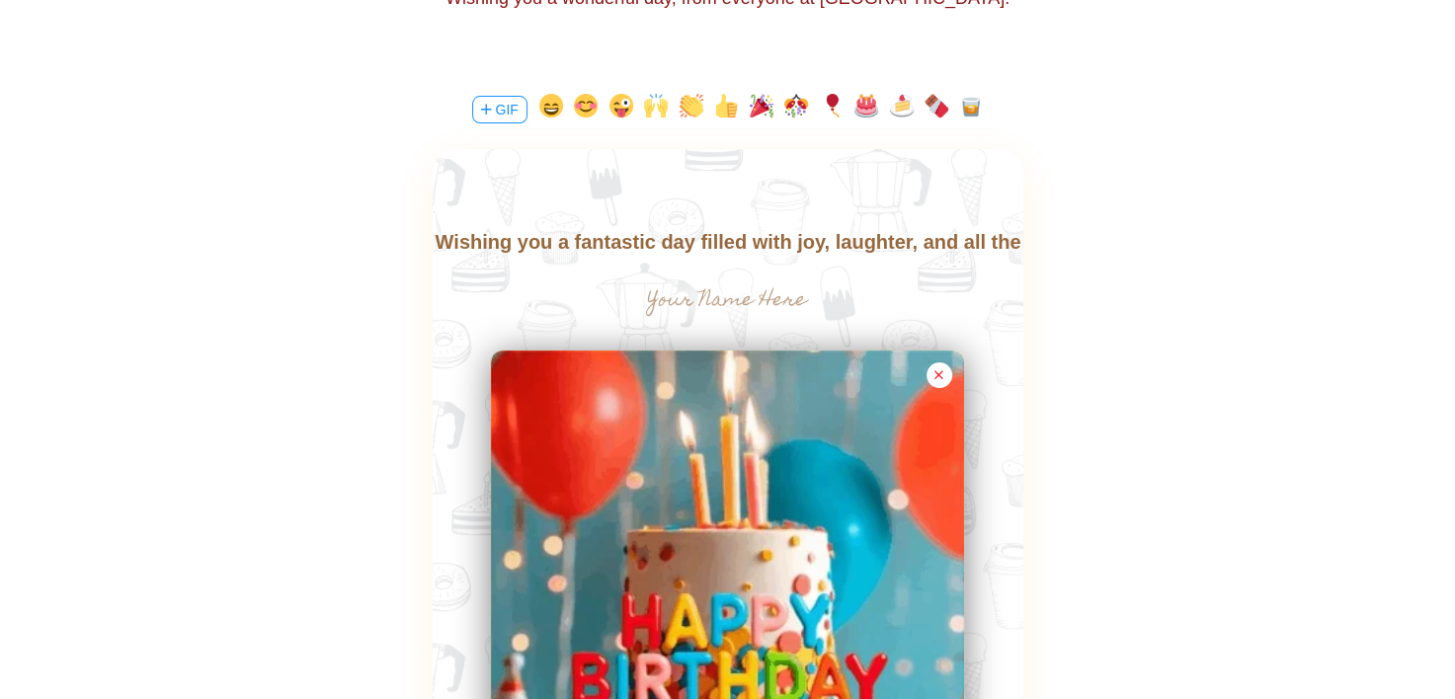
click at [982, 246] on body "Wishing you a fantastic day filled with joy, laughter, and all the things that …" at bounding box center [727, 289] width 591 height 126
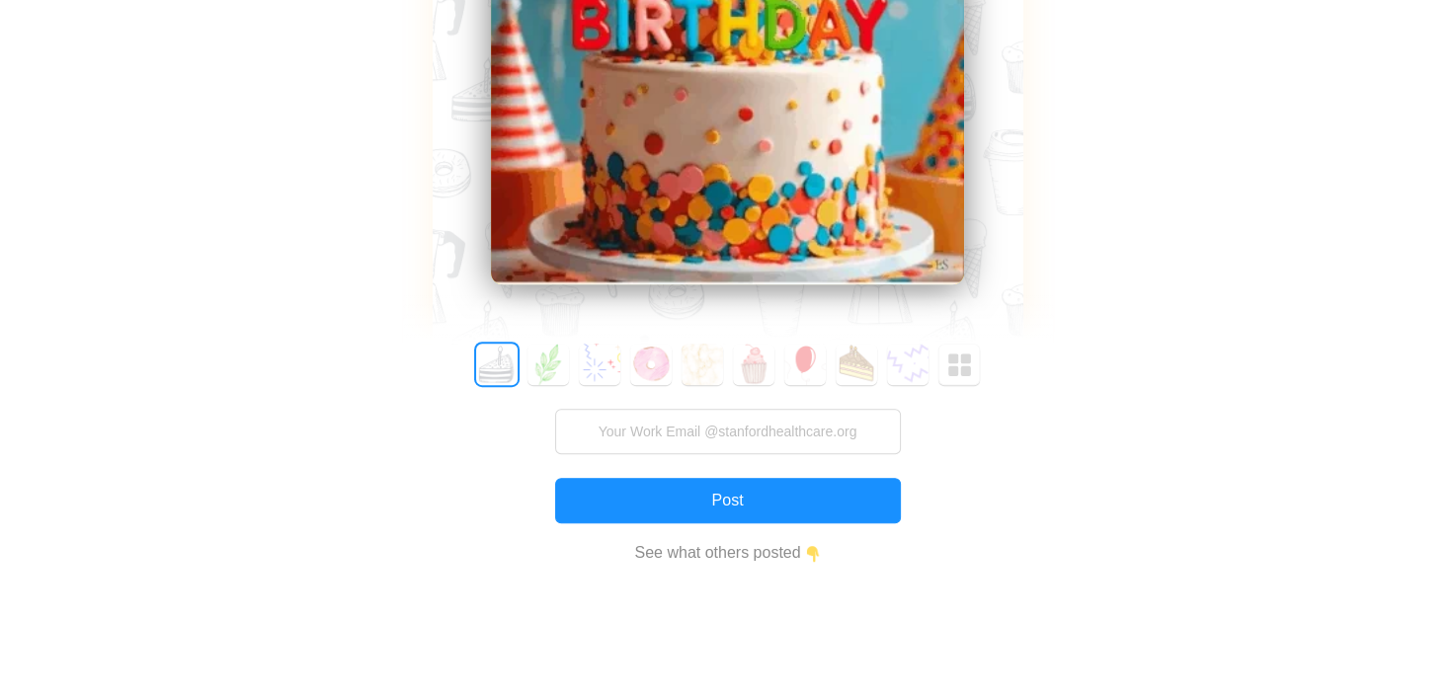
scroll to position [1086, 0]
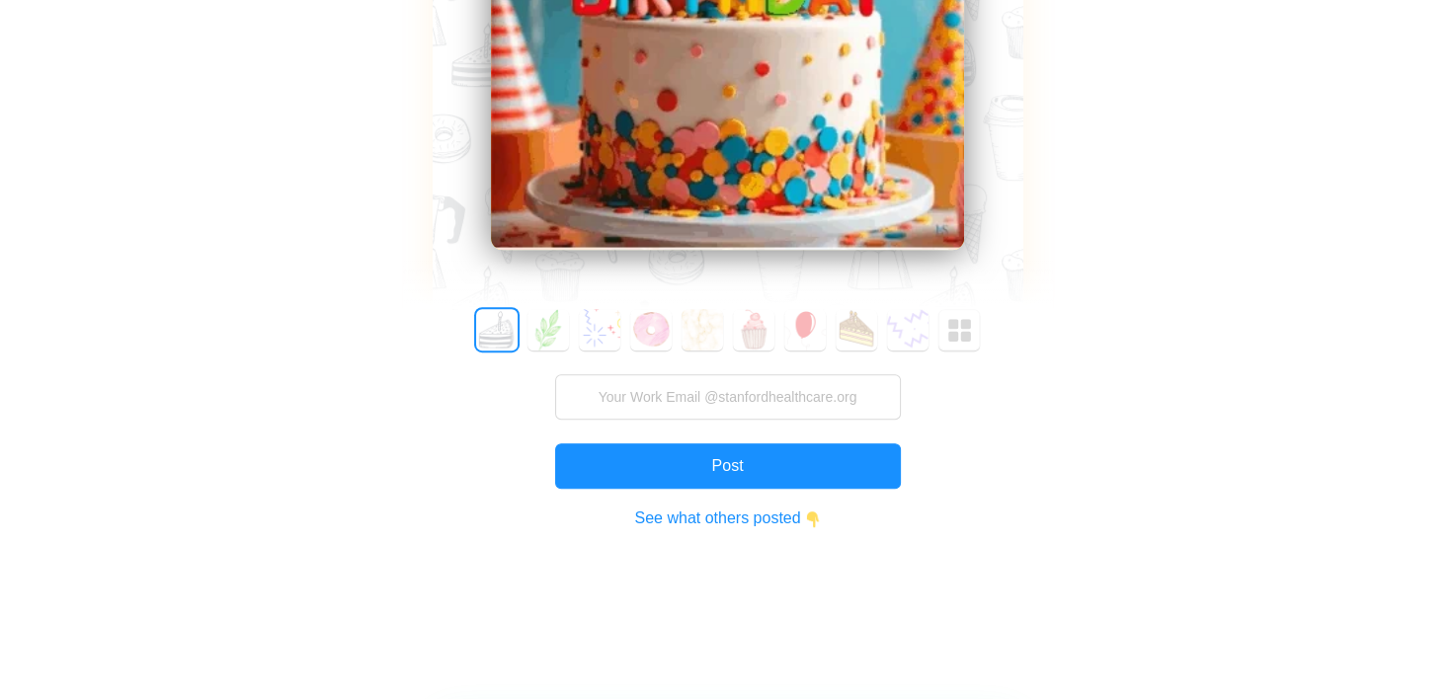
click at [708, 525] on link "See what others posted" at bounding box center [728, 523] width 346 height 45
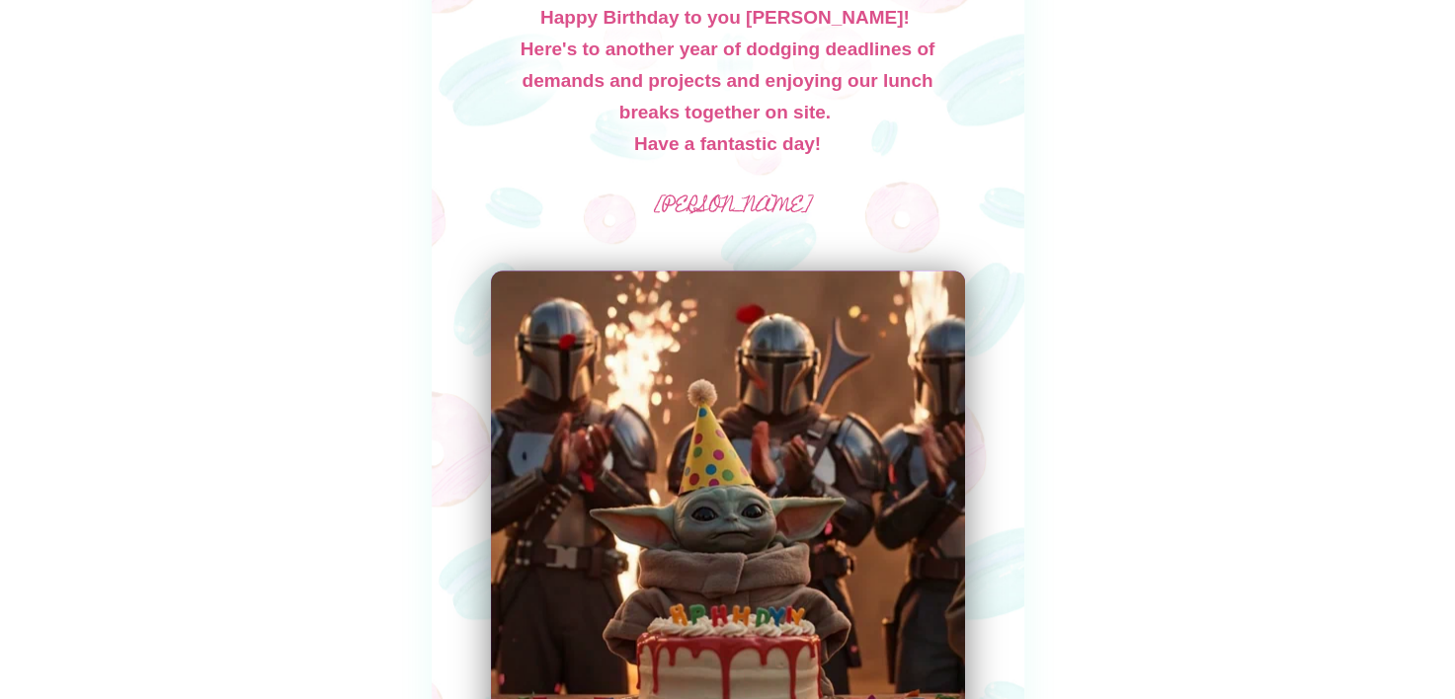
scroll to position [1865, 0]
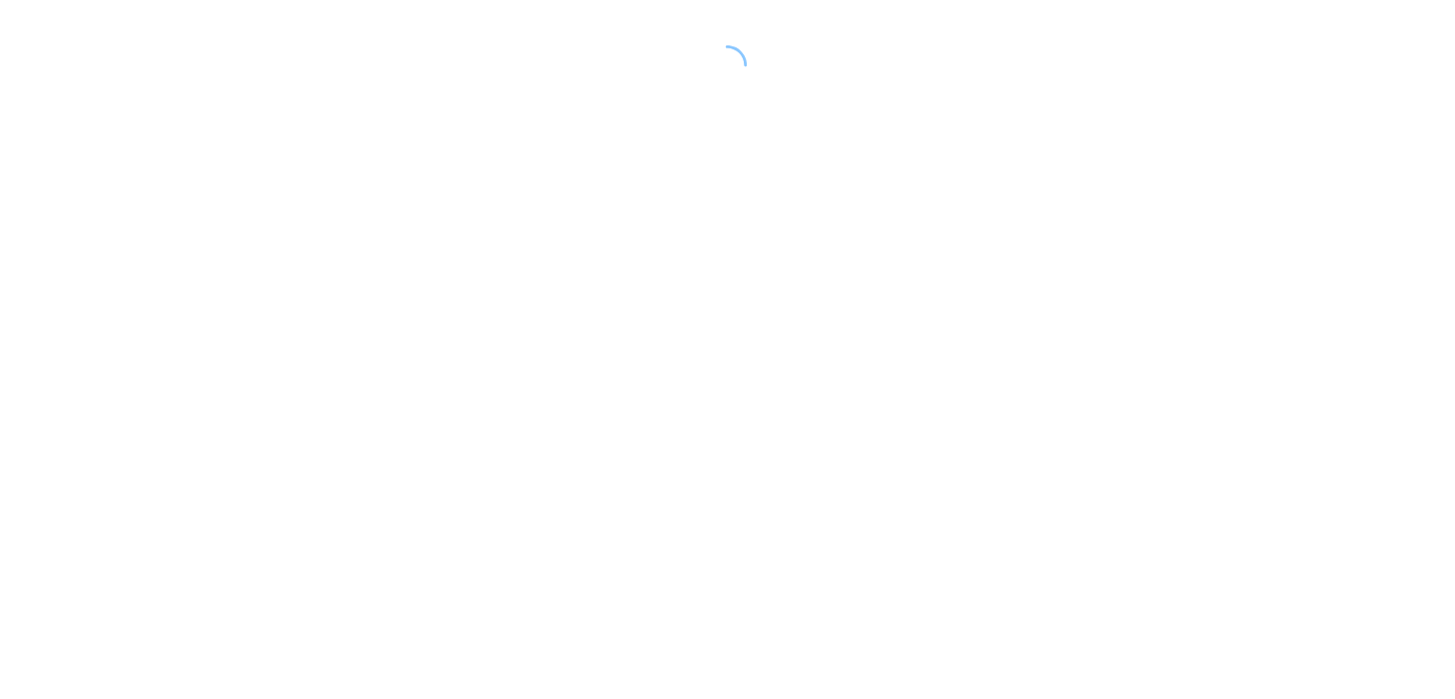
scroll to position [99, 0]
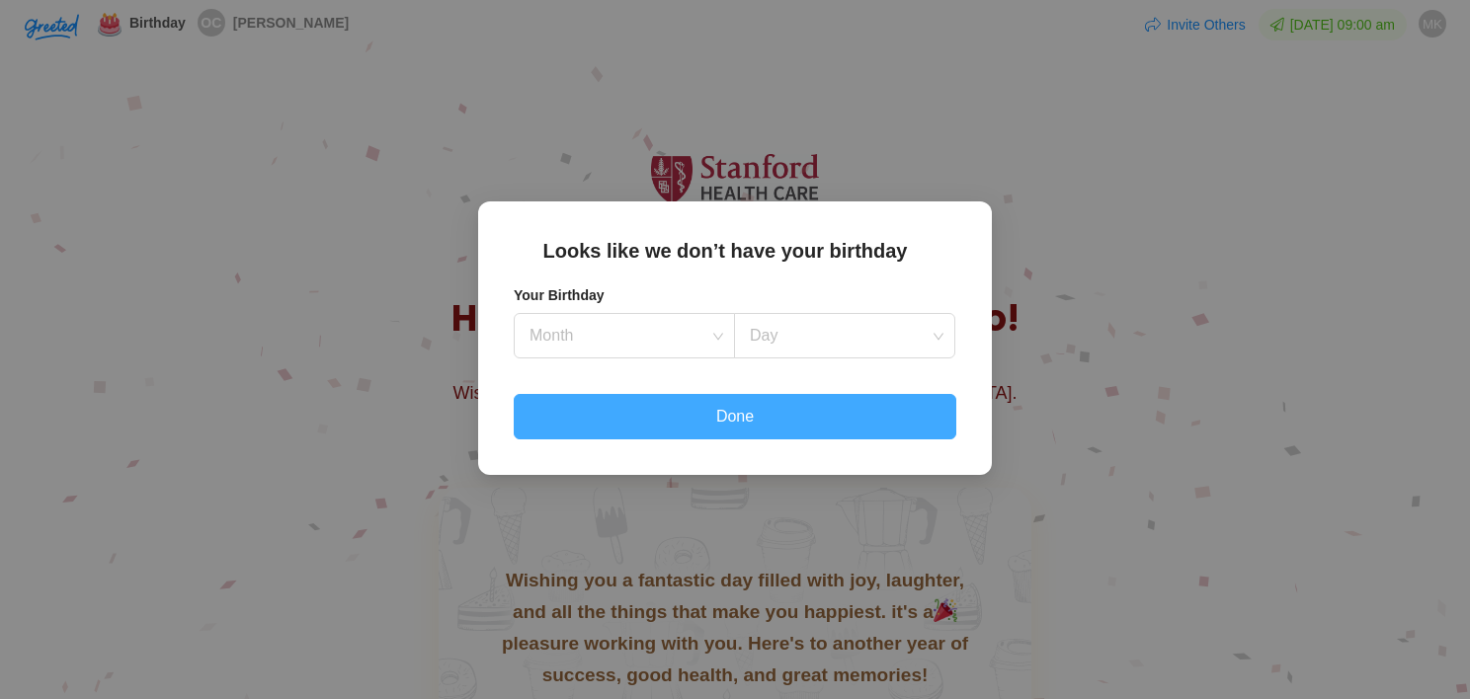
click at [750, 431] on button "Done" at bounding box center [735, 416] width 442 height 45
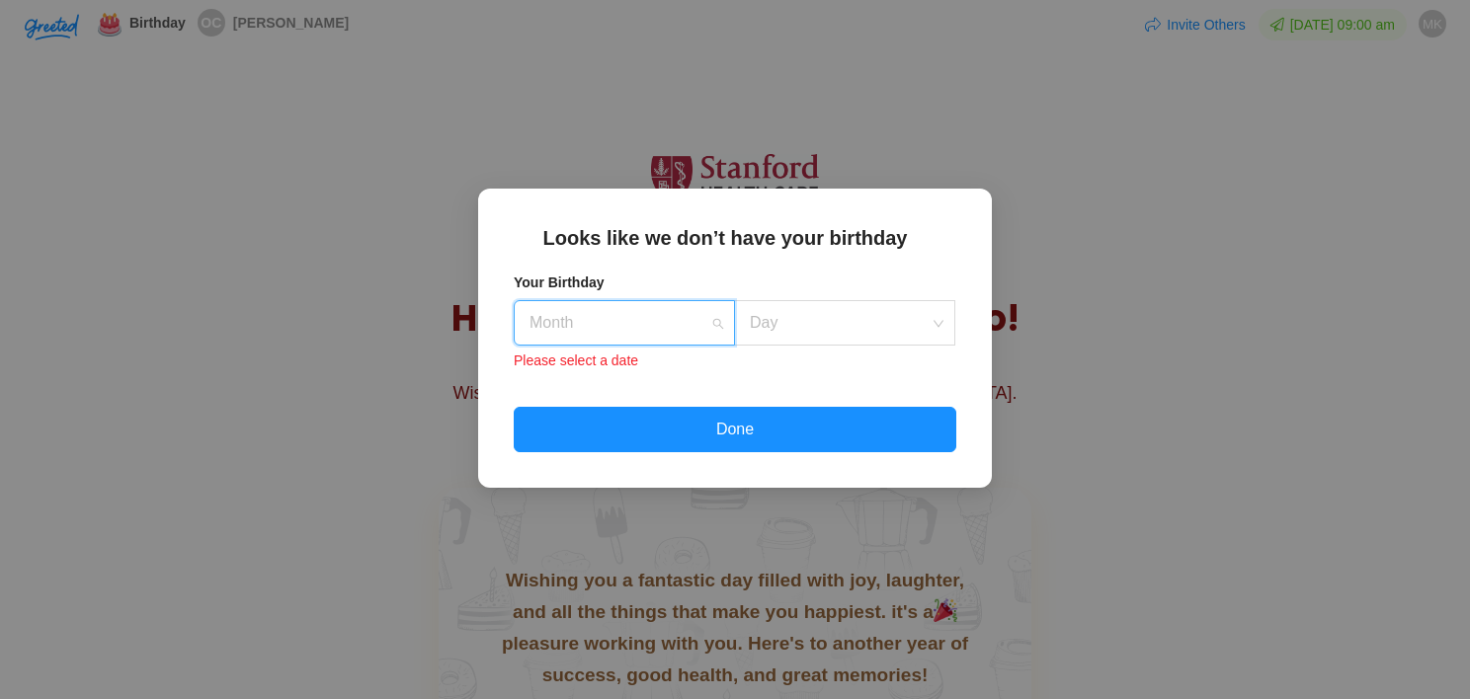
click at [641, 328] on input at bounding box center [617, 322] width 184 height 43
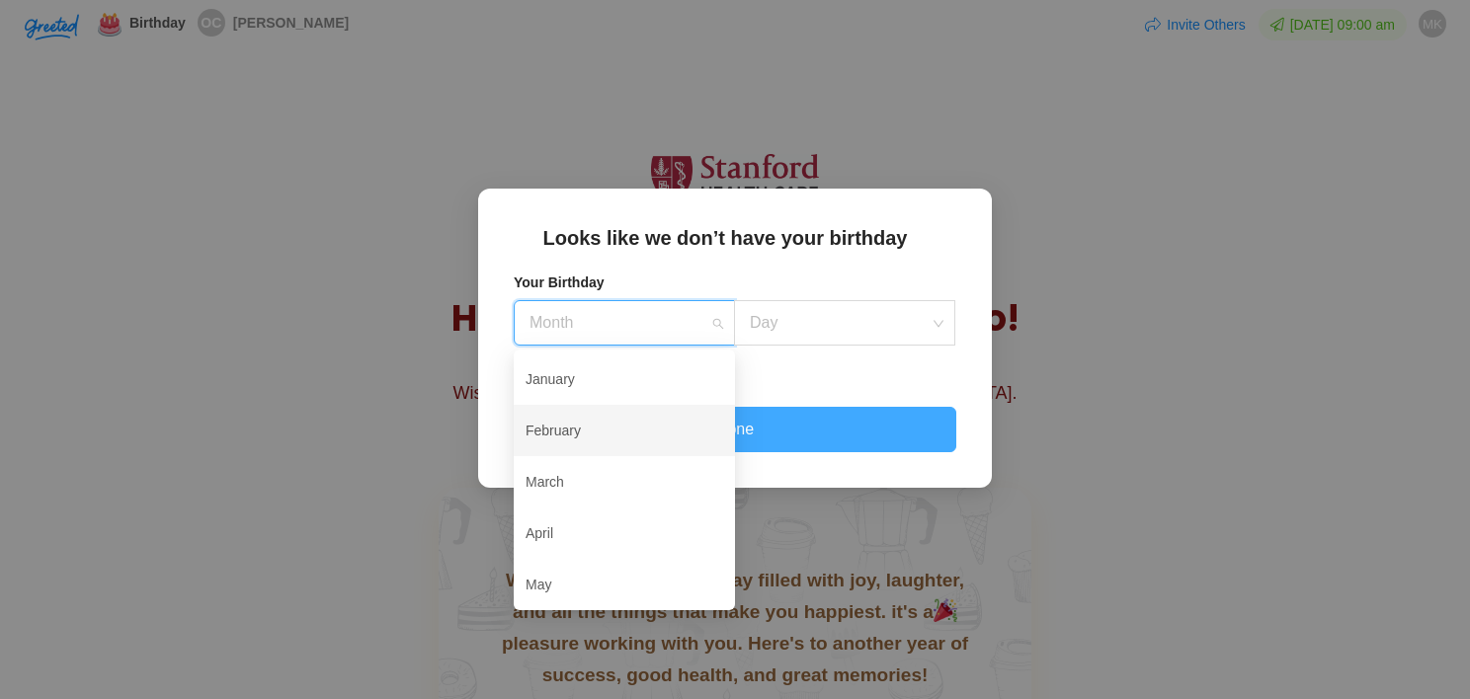
click at [570, 437] on div "February" at bounding box center [624, 430] width 198 height 41
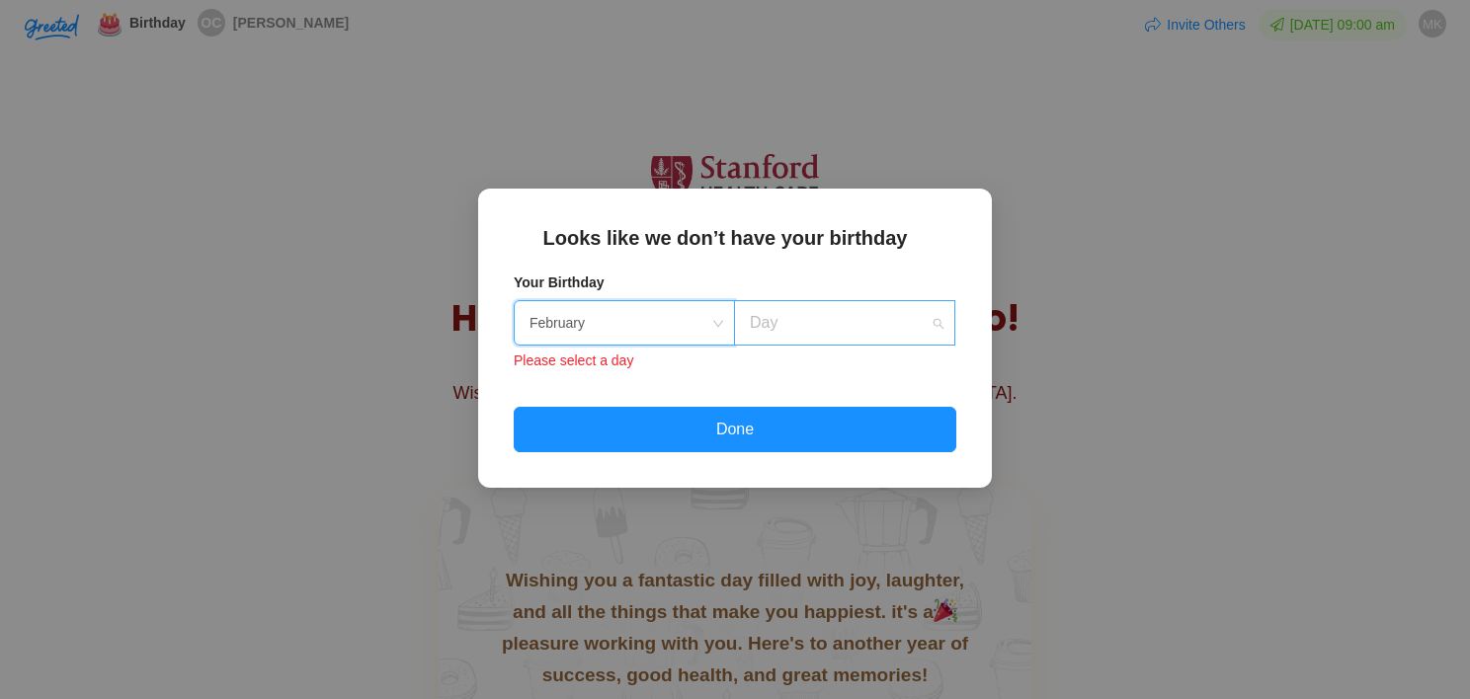
click at [794, 300] on div "Day" at bounding box center [844, 322] width 221 height 45
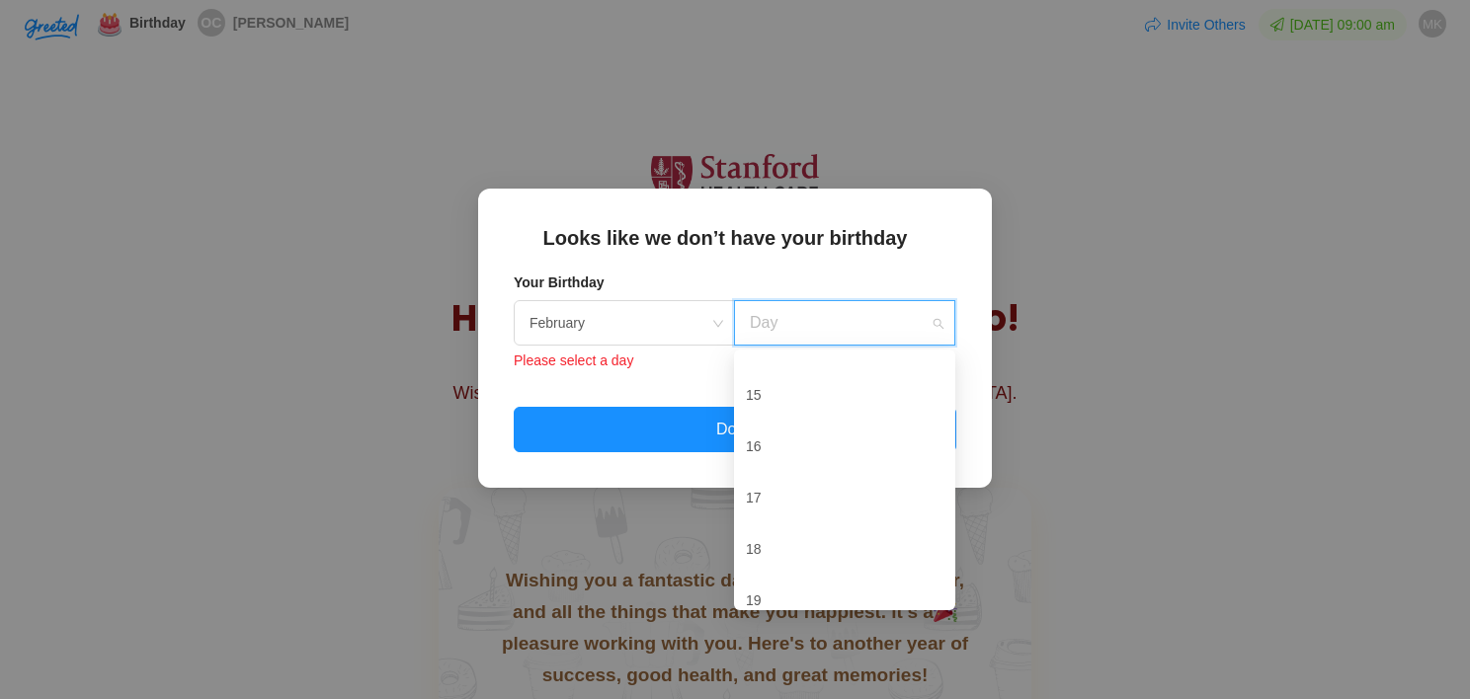
scroll to position [395, 0]
click at [693, 320] on input at bounding box center [617, 322] width 184 height 43
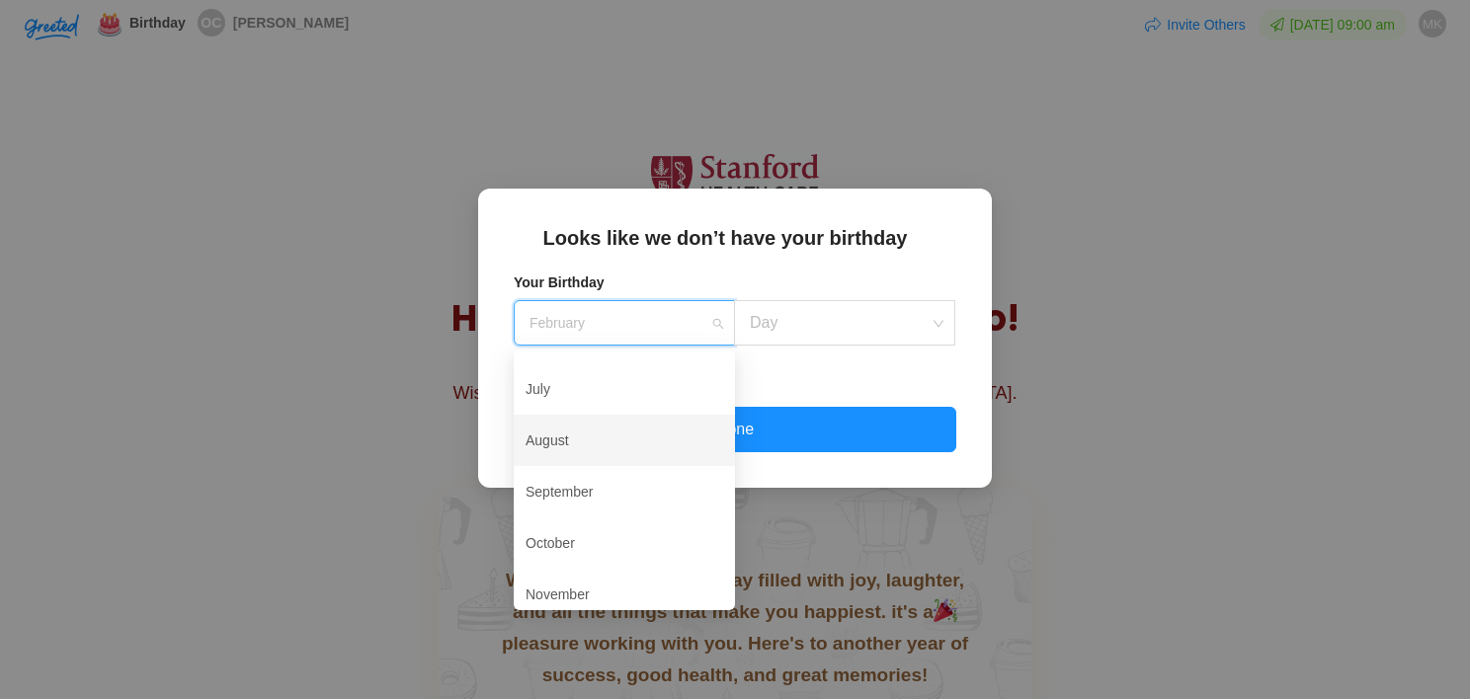
scroll to position [126, 0]
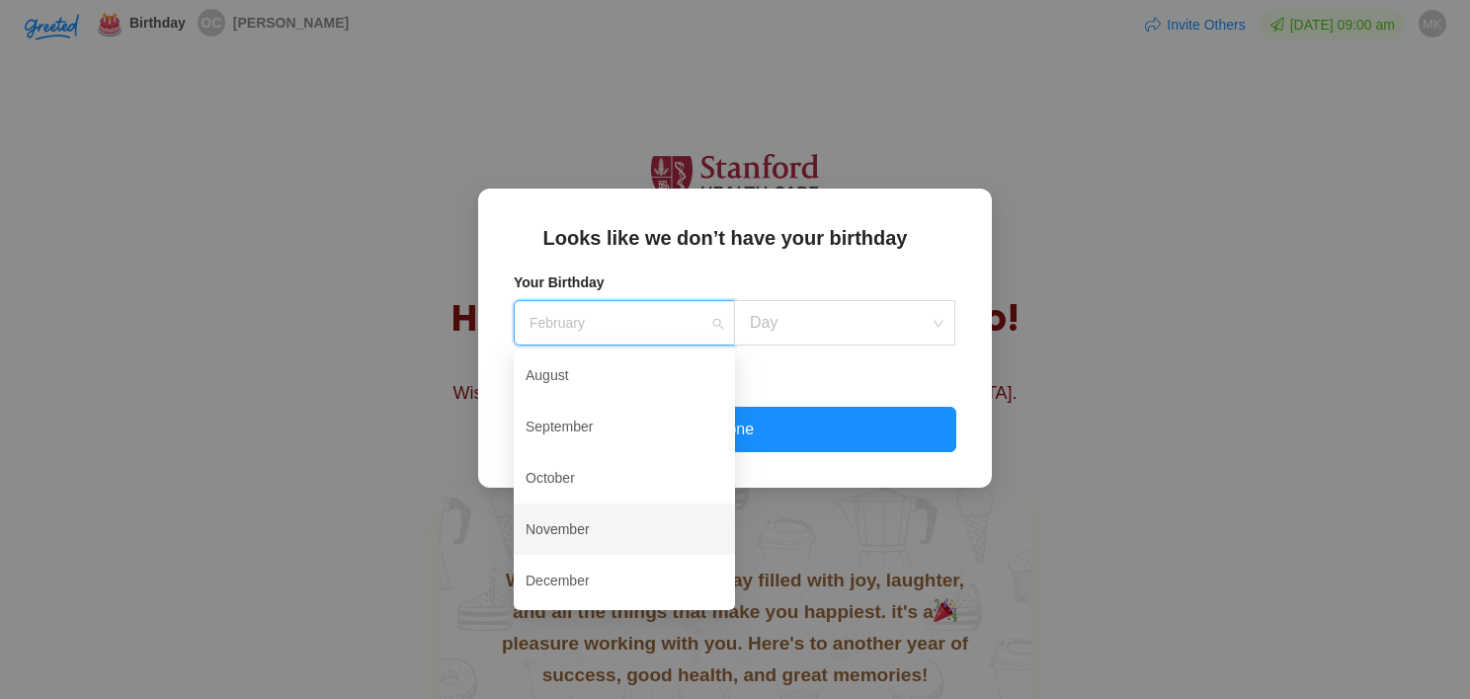
click at [591, 507] on div "November" at bounding box center [624, 529] width 221 height 51
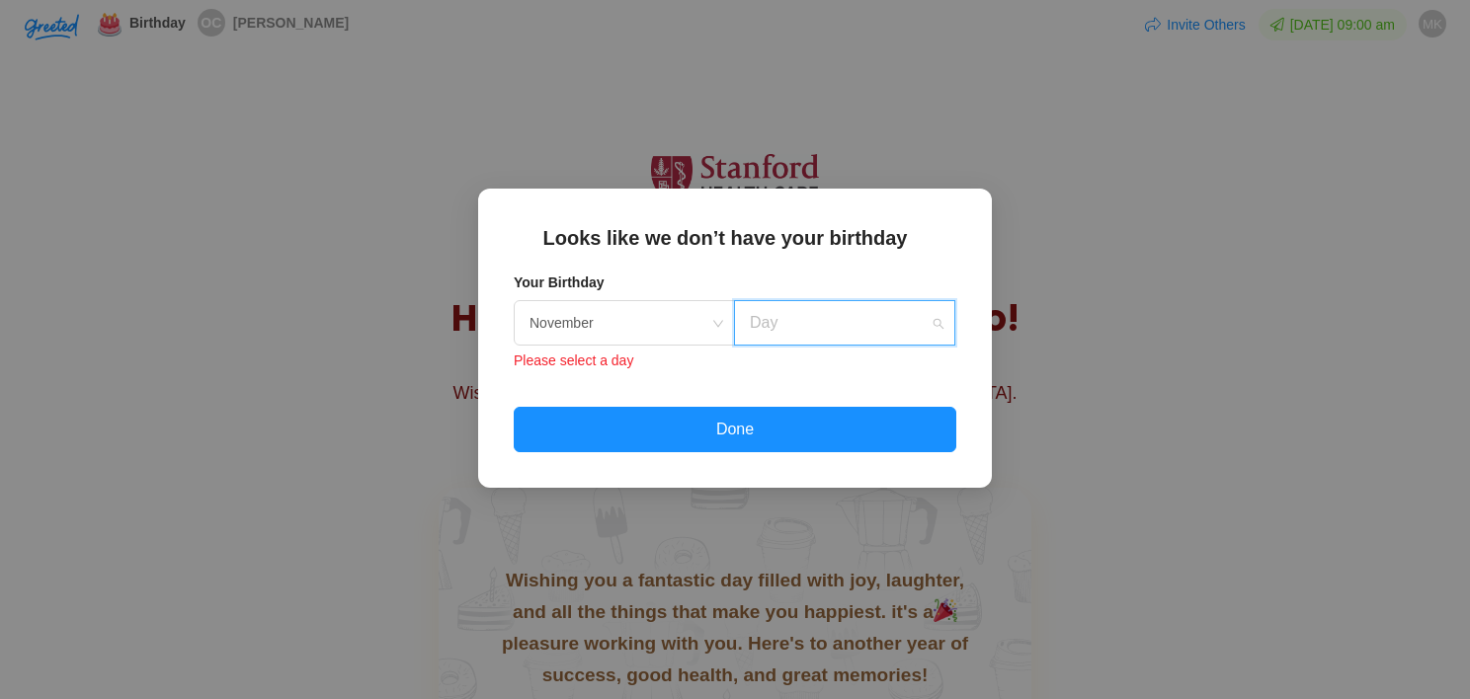
click at [789, 320] on input at bounding box center [838, 322] width 184 height 43
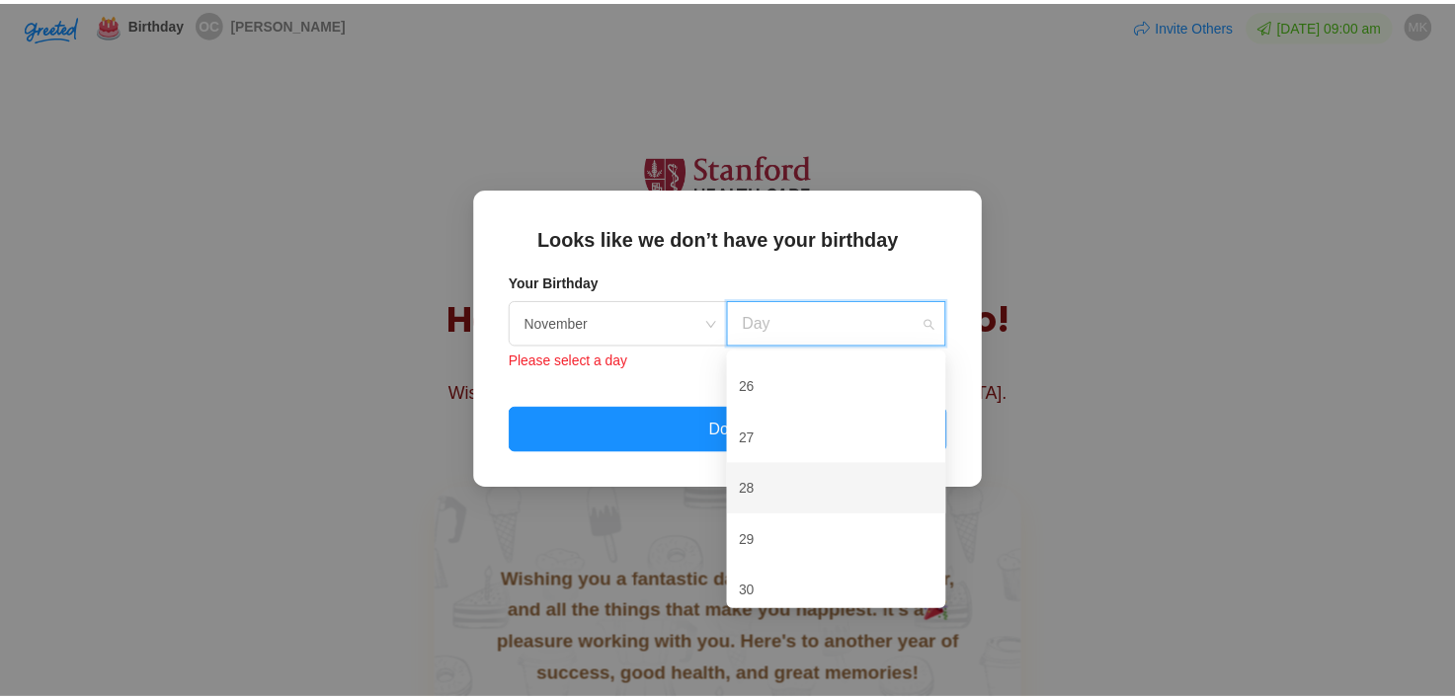
scroll to position [597, 0]
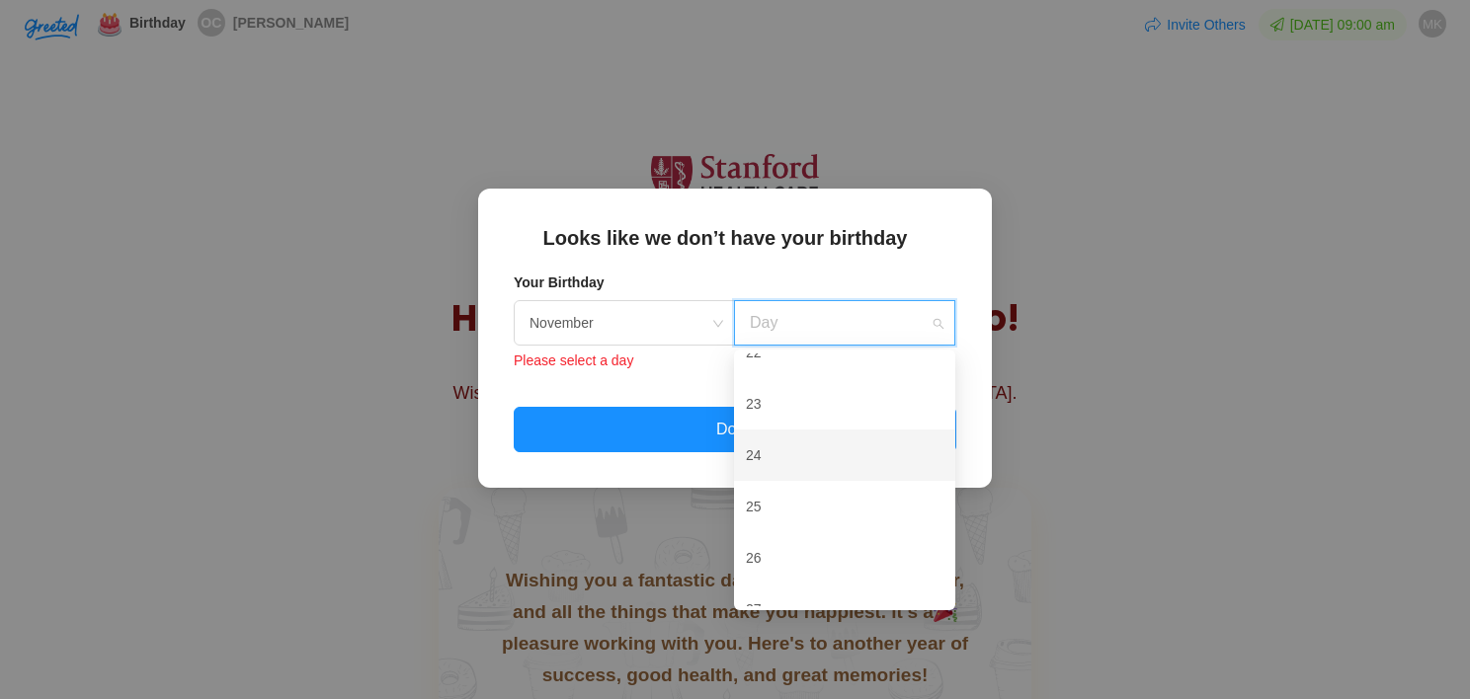
click at [764, 456] on div "24" at bounding box center [845, 455] width 198 height 41
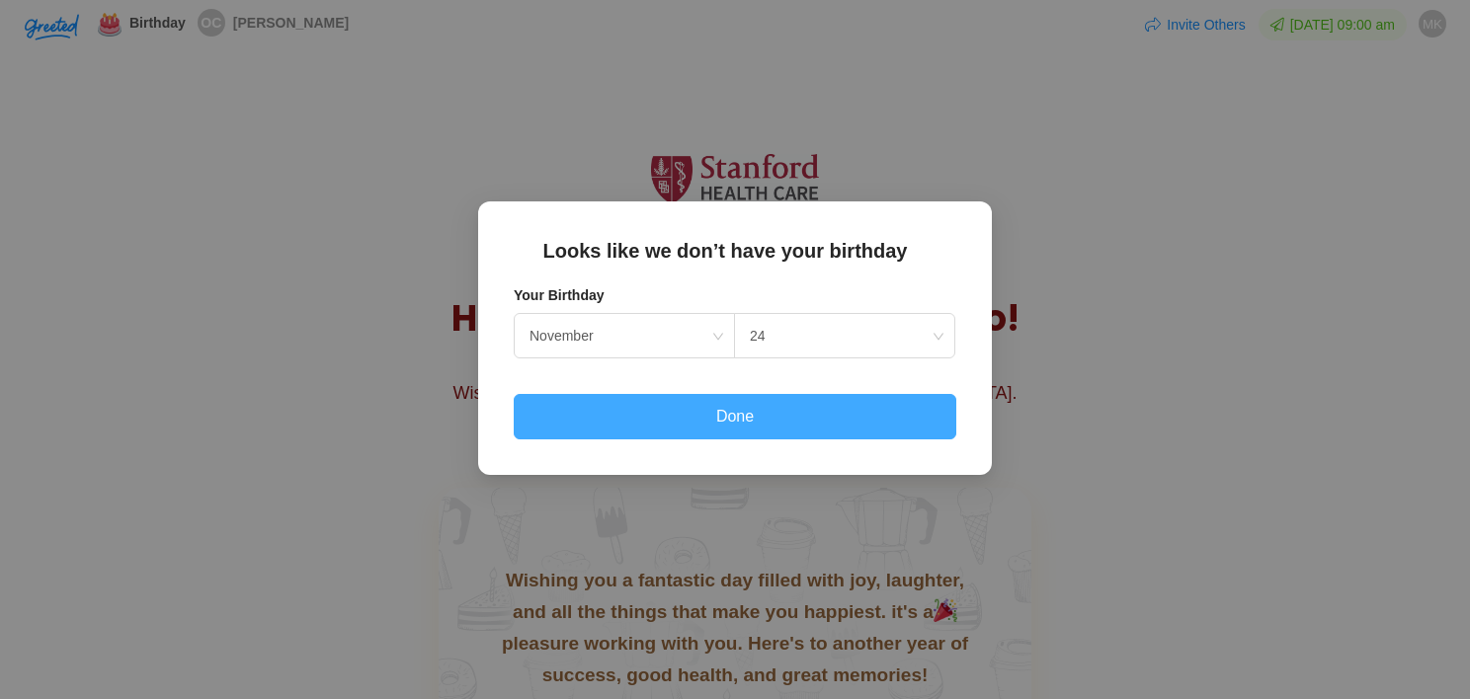
click at [738, 433] on button "Done" at bounding box center [735, 416] width 442 height 45
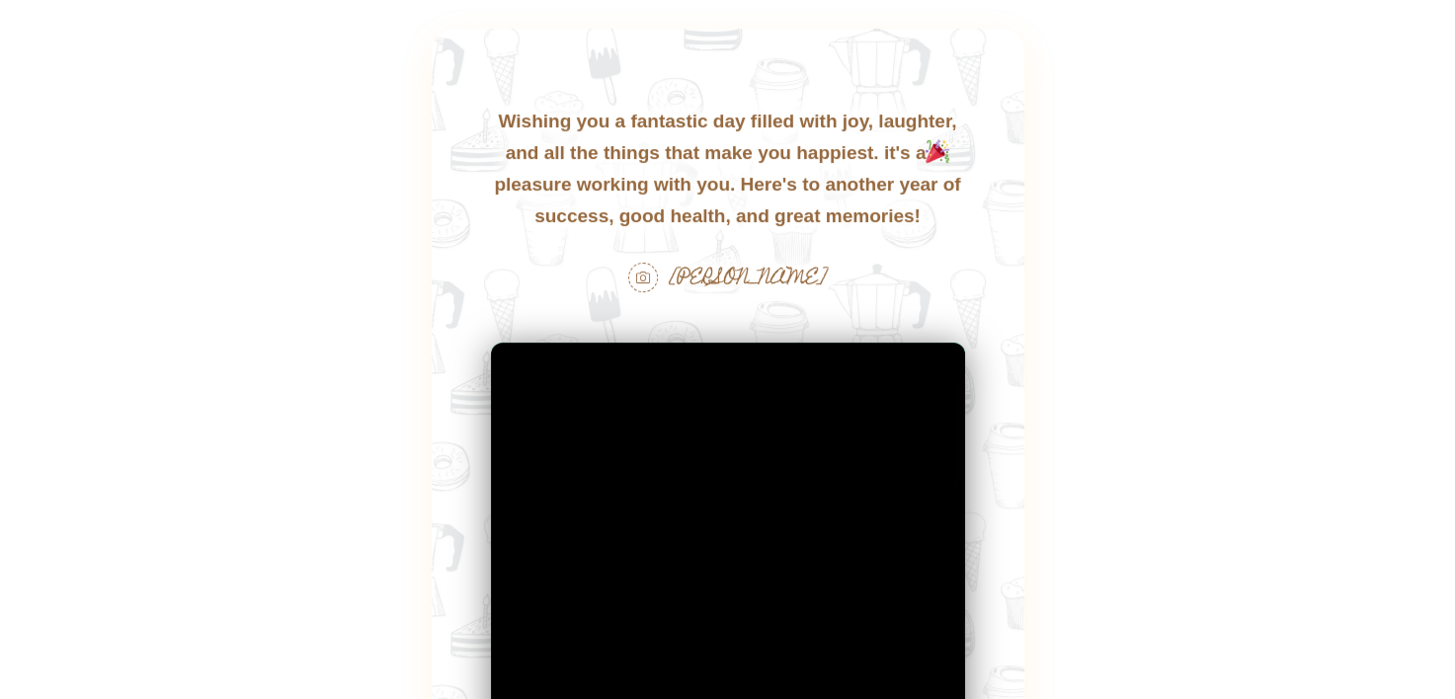
scroll to position [494, 0]
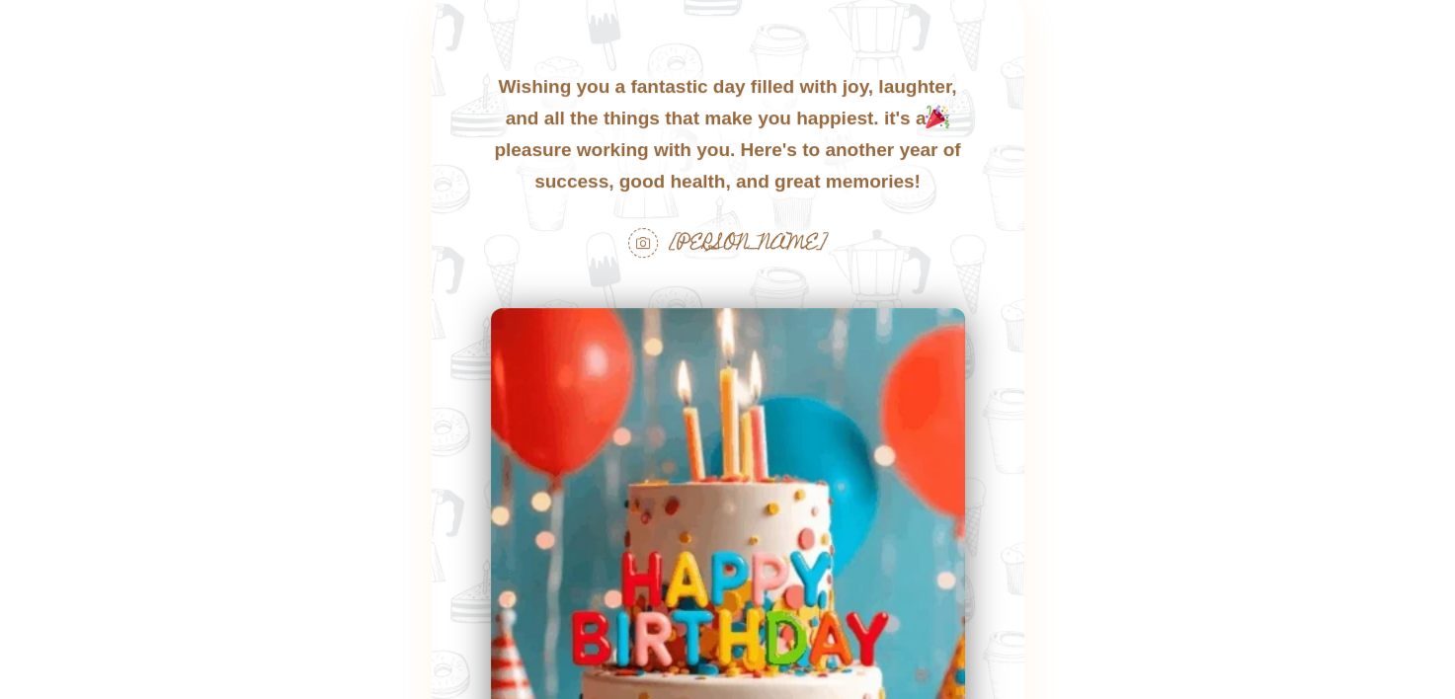
click at [942, 124] on img at bounding box center [937, 117] width 24 height 24
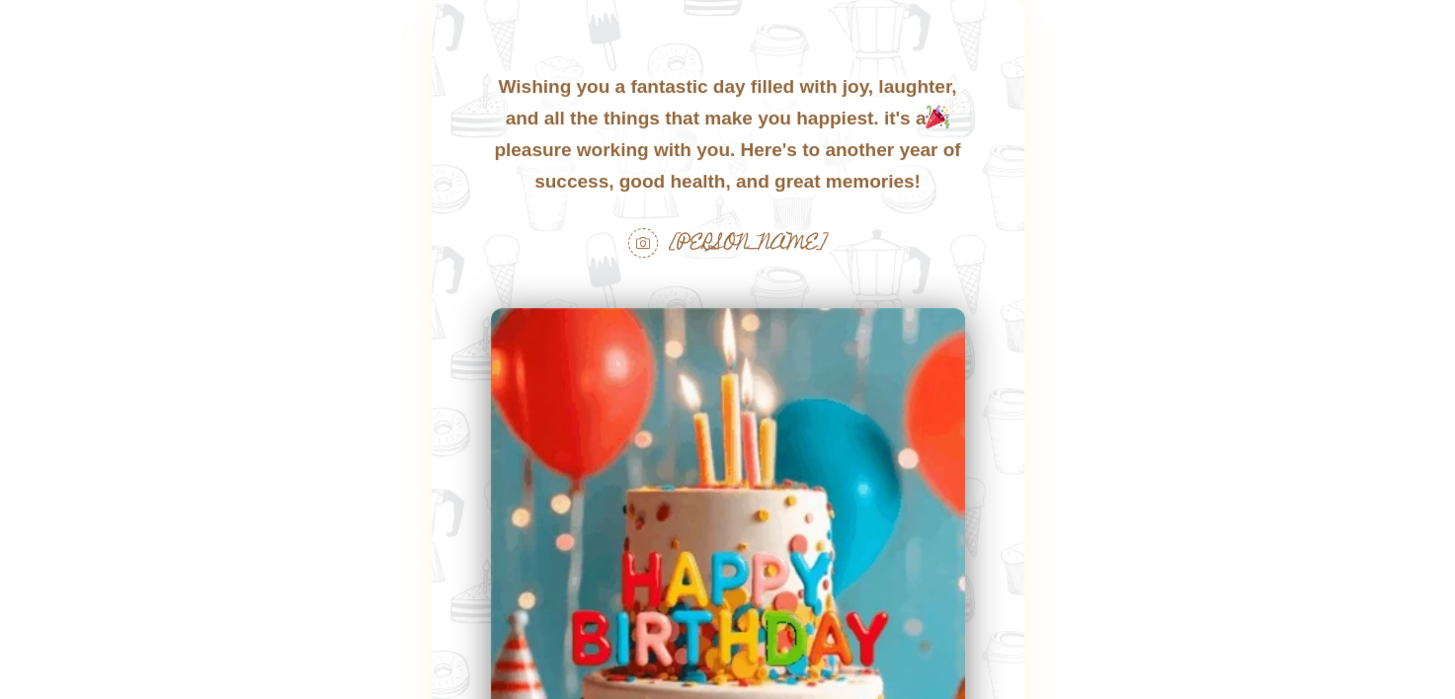
click at [897, 130] on div "Wishing you a fantastic day filled with joy, laughter, and all the things that …" at bounding box center [728, 166] width 593 height 344
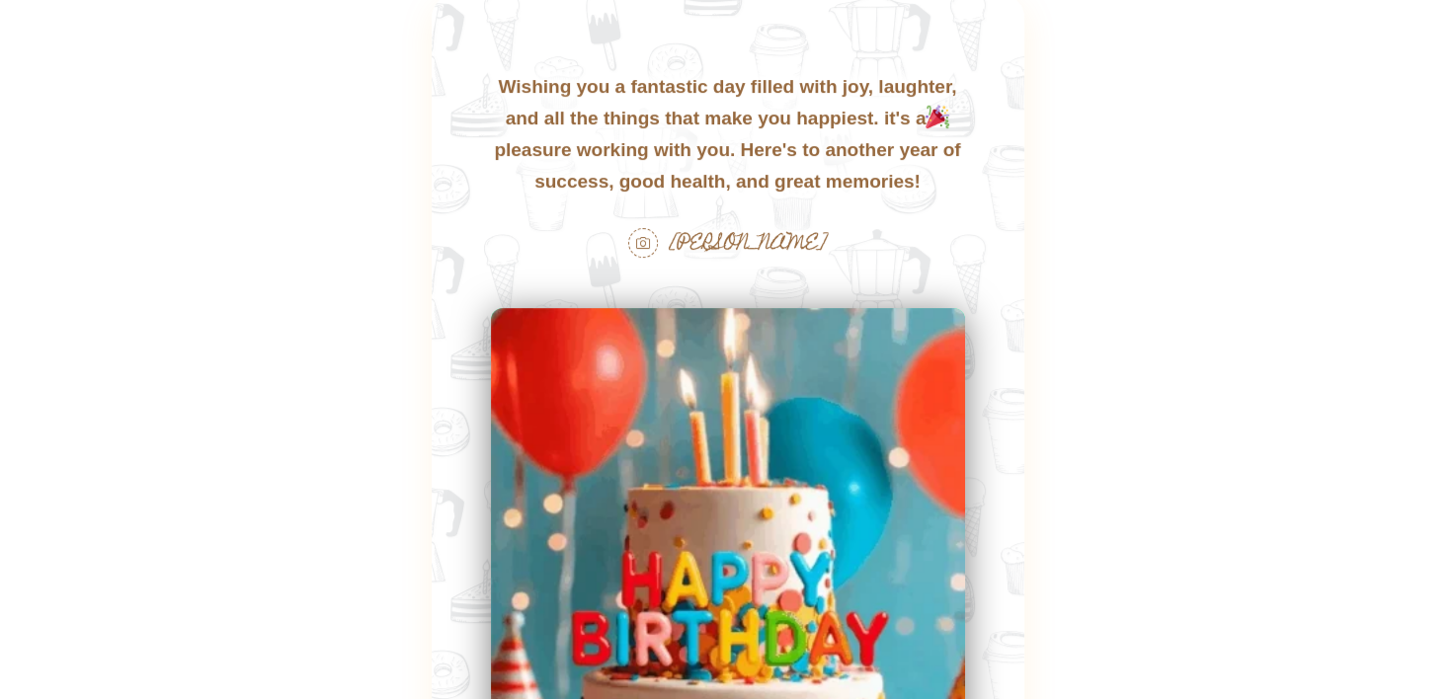
click at [895, 130] on div "Wishing you a fantastic day filled with joy, laughter, and all the things that …" at bounding box center [728, 166] width 593 height 344
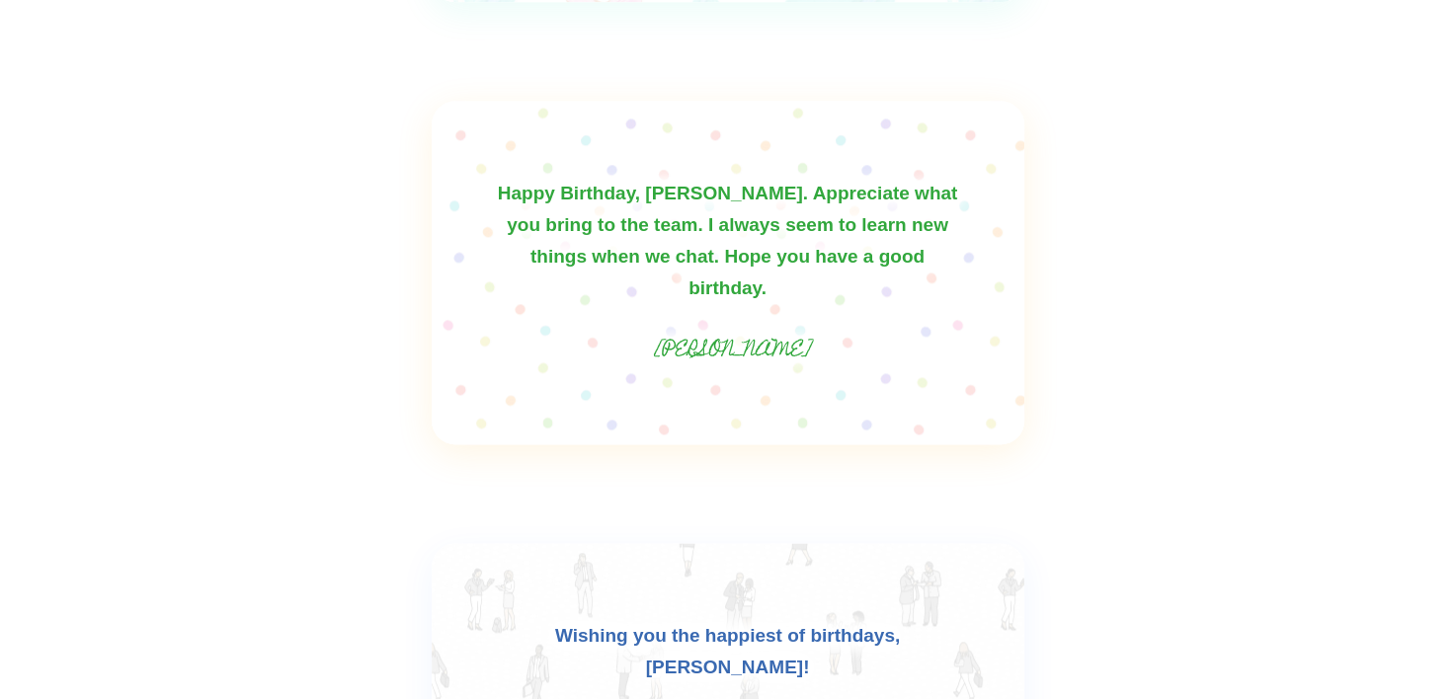
scroll to position [2568, 0]
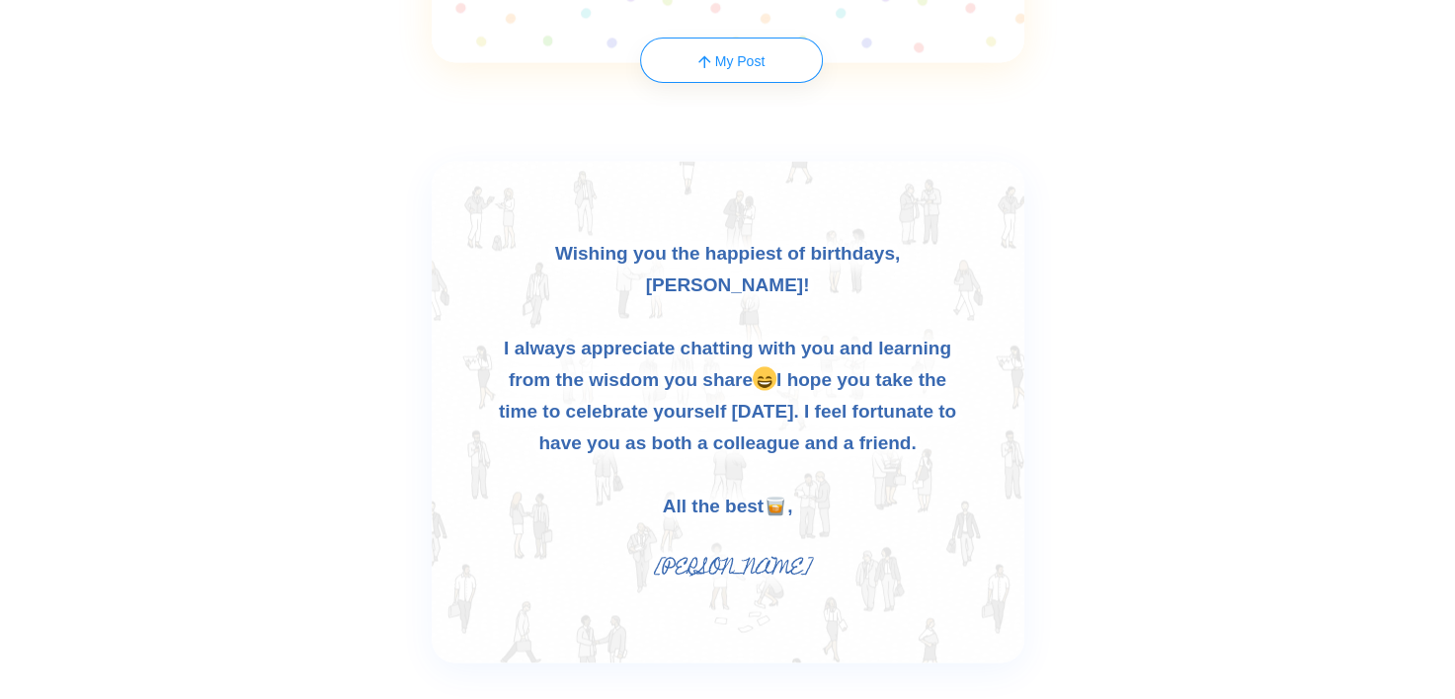
click at [747, 72] on link "My Post" at bounding box center [731, 60] width 183 height 45
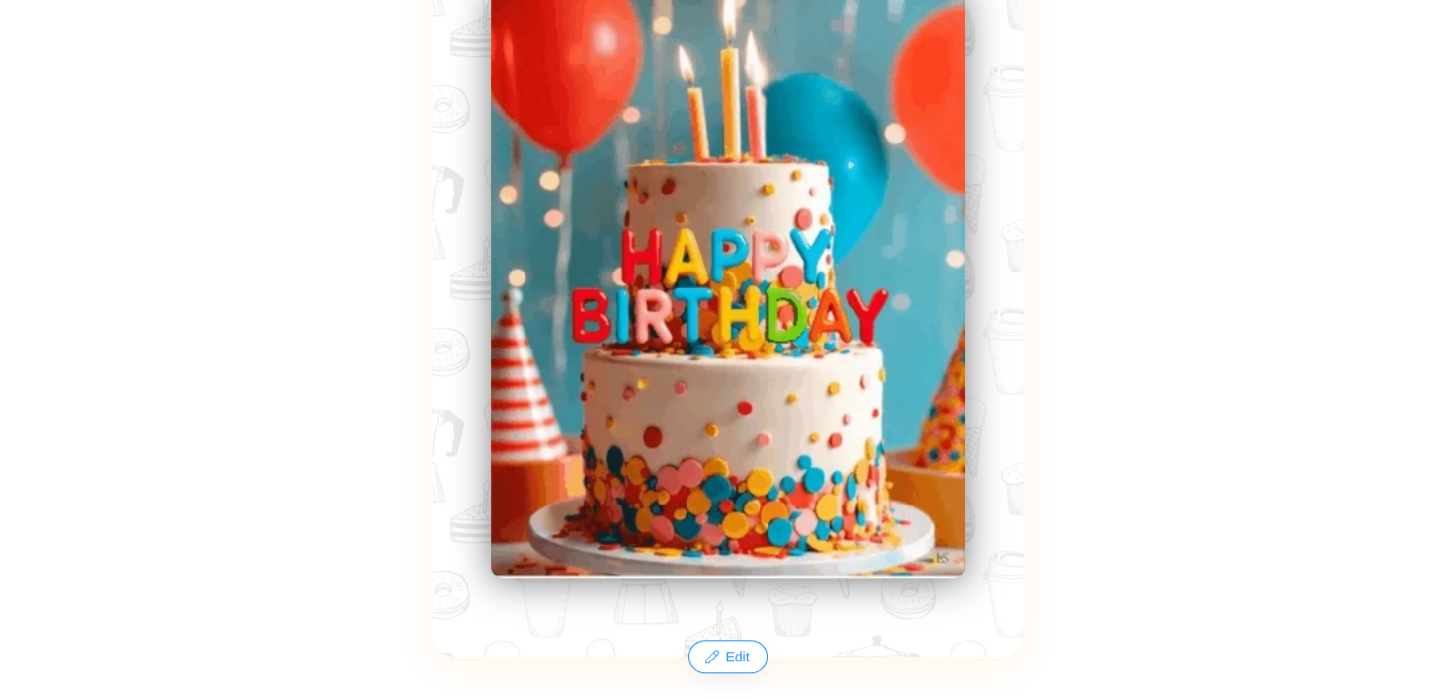
scroll to position [488, 0]
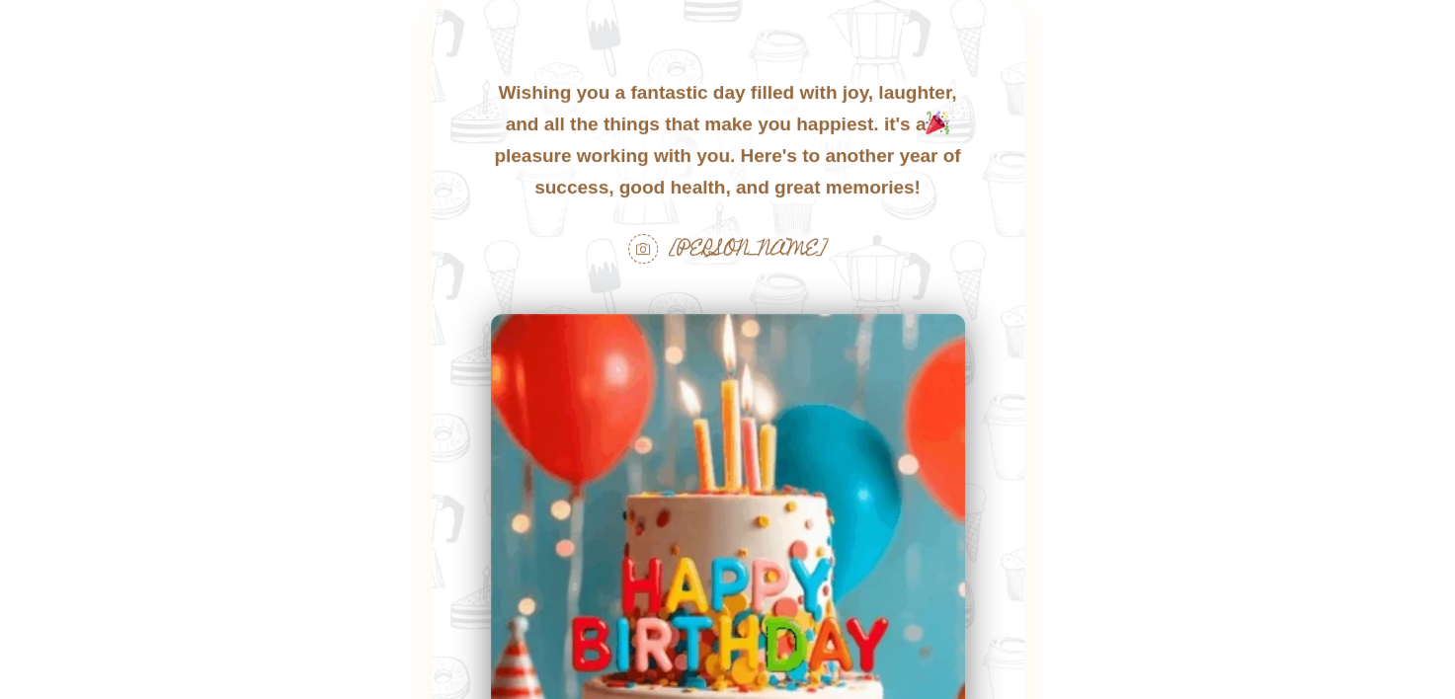
click at [912, 168] on div "Wishing you a fantastic day filled with joy, laughter, and all the things that …" at bounding box center [728, 172] width 593 height 344
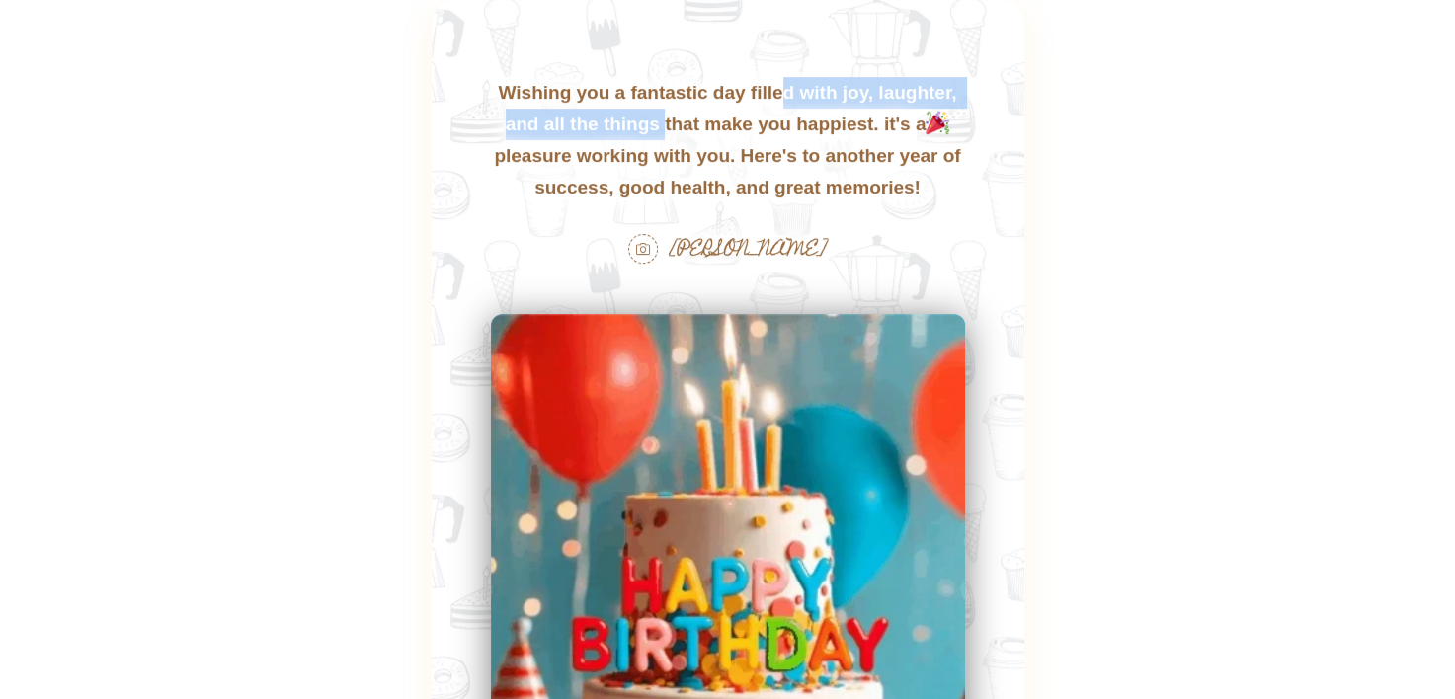
drag, startPoint x: 773, startPoint y: 103, endPoint x: 653, endPoint y: 117, distance: 121.3
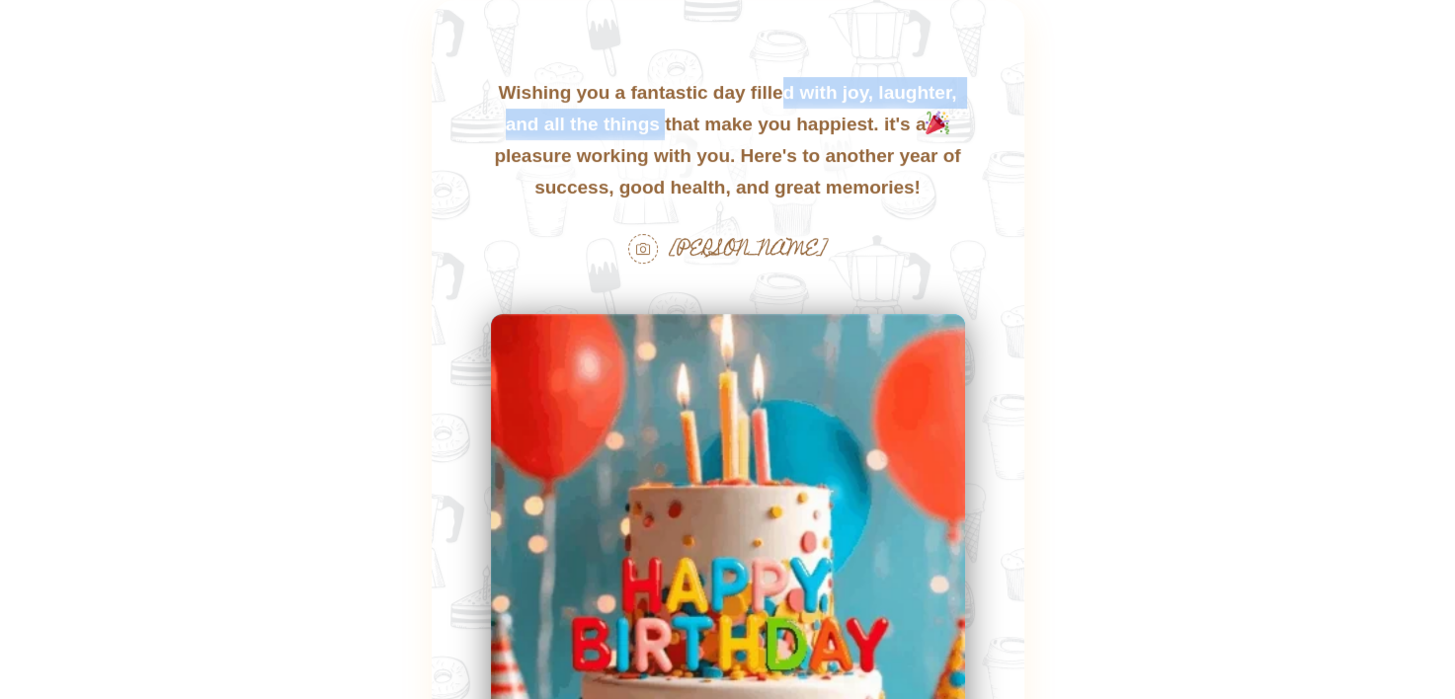
click at [653, 117] on div "Wishing you a fantastic day filled with joy, laughter, and all the things that …" at bounding box center [728, 172] width 593 height 344
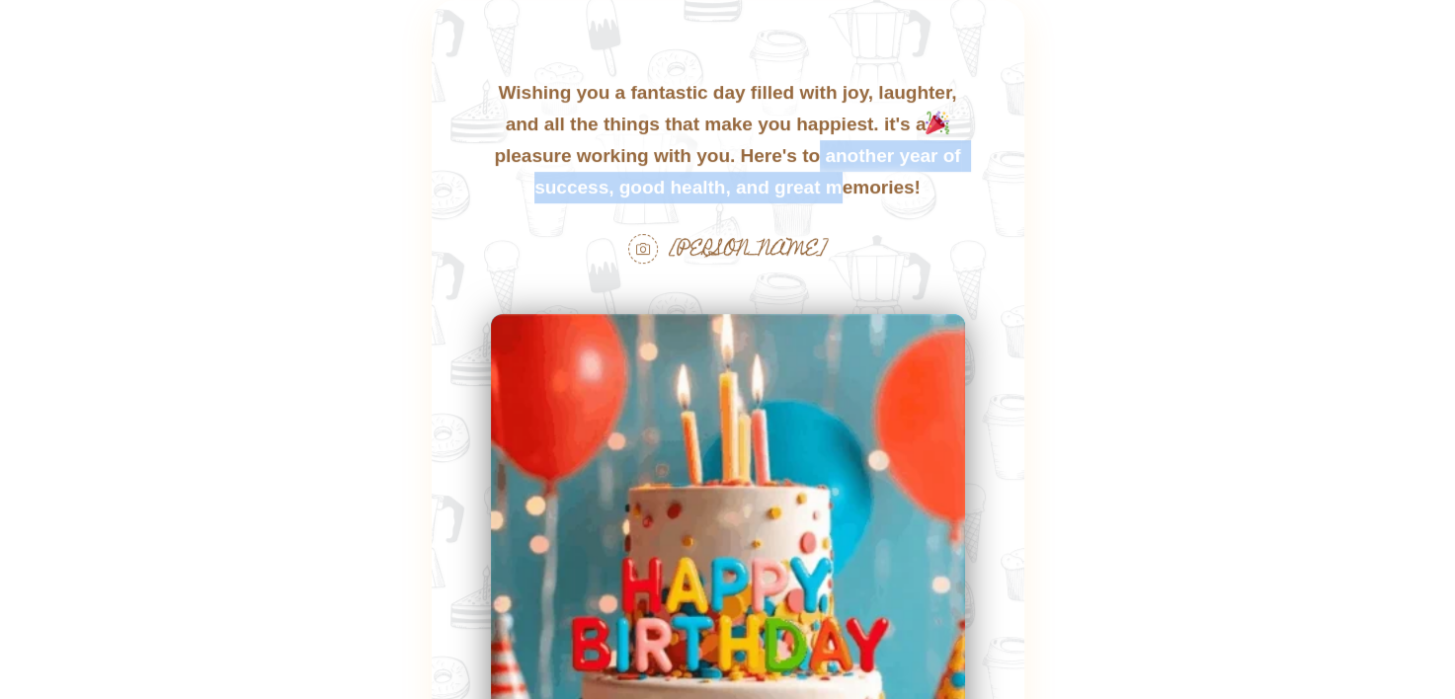
click at [834, 174] on div "Wishing you a fantastic day filled with joy, laughter, and all the things that …" at bounding box center [728, 172] width 593 height 344
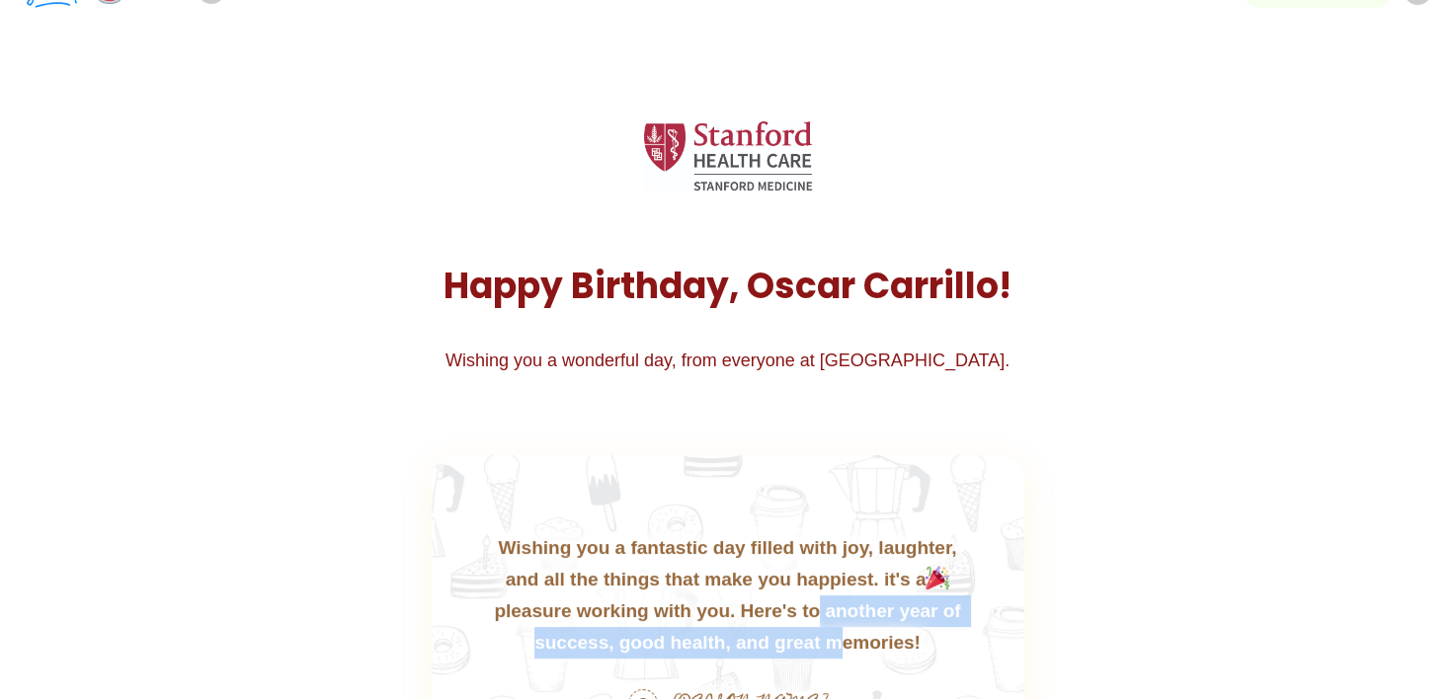
scroll to position [0, 0]
